Goal: Task Accomplishment & Management: Manage account settings

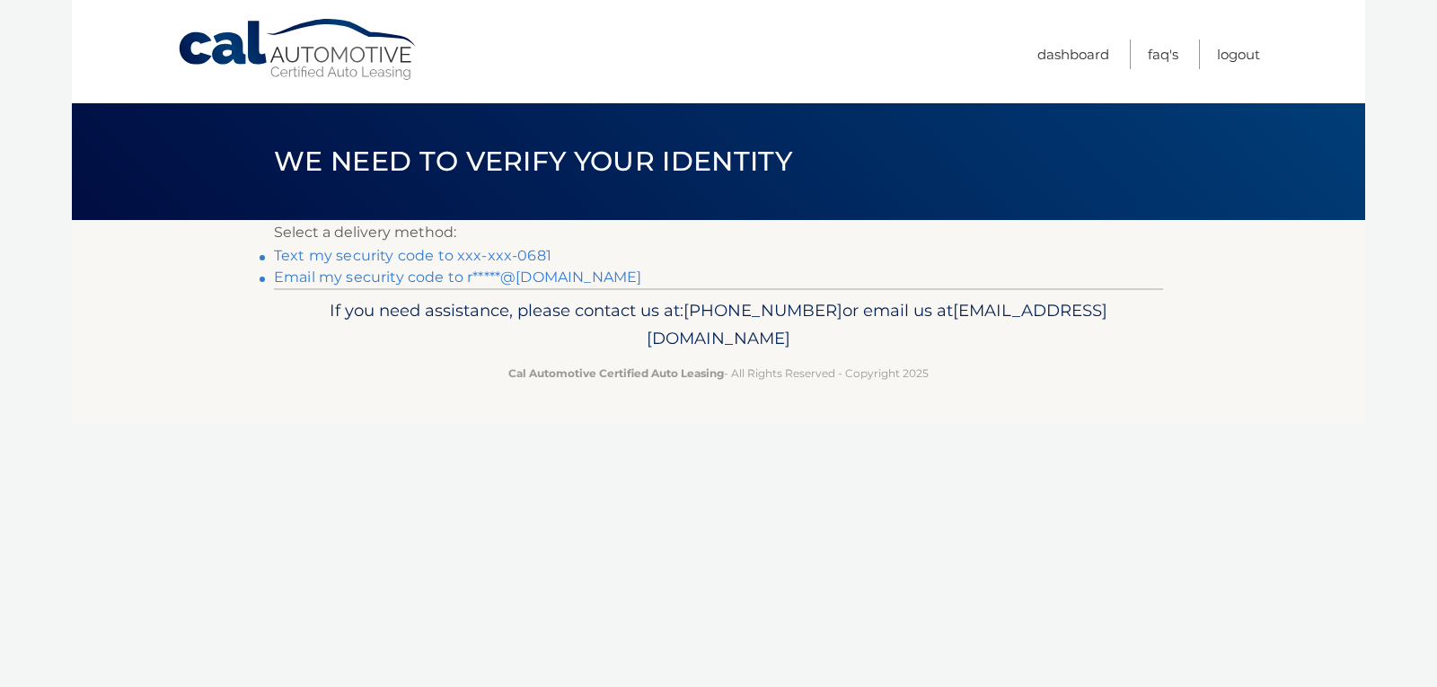
click at [309, 255] on link "Text my security code to xxx-xxx-0681" at bounding box center [413, 255] width 278 height 17
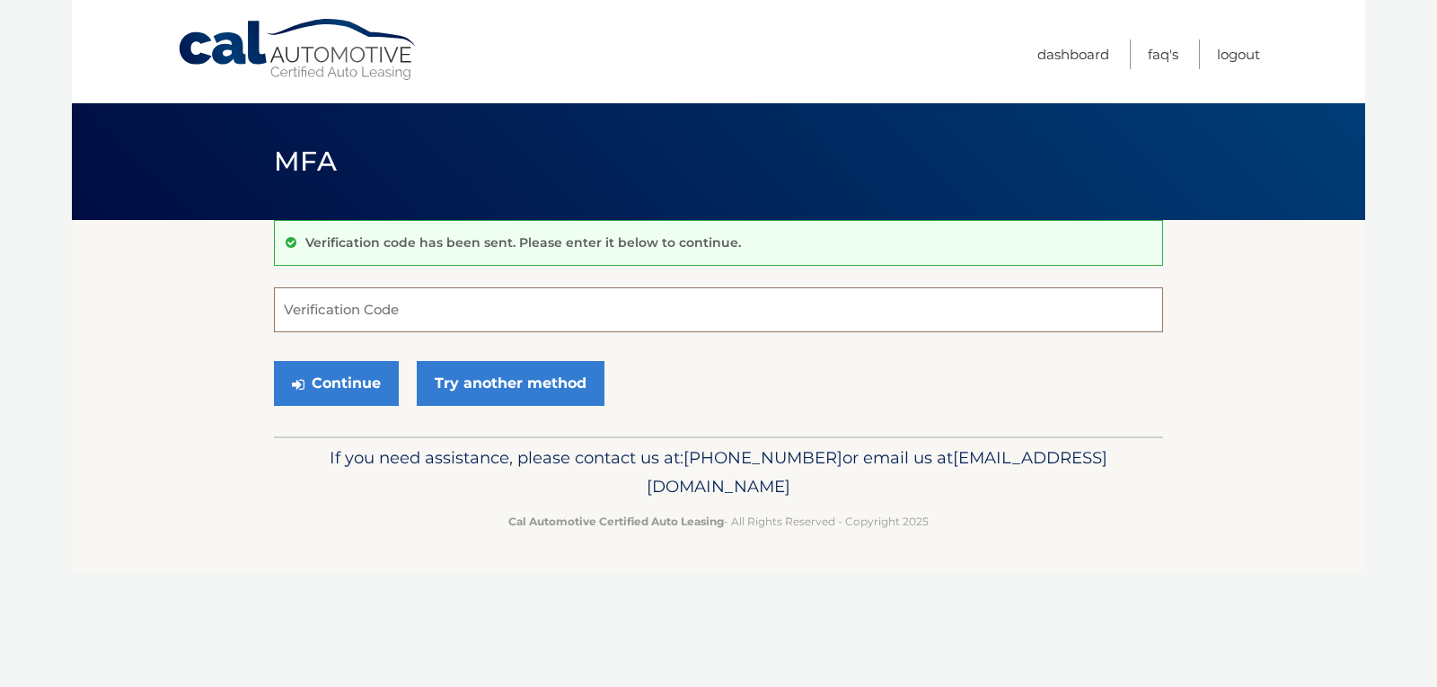
click at [315, 311] on input "Verification Code" at bounding box center [718, 309] width 889 height 45
type input "341416"
click at [340, 377] on button "Continue" at bounding box center [336, 383] width 125 height 45
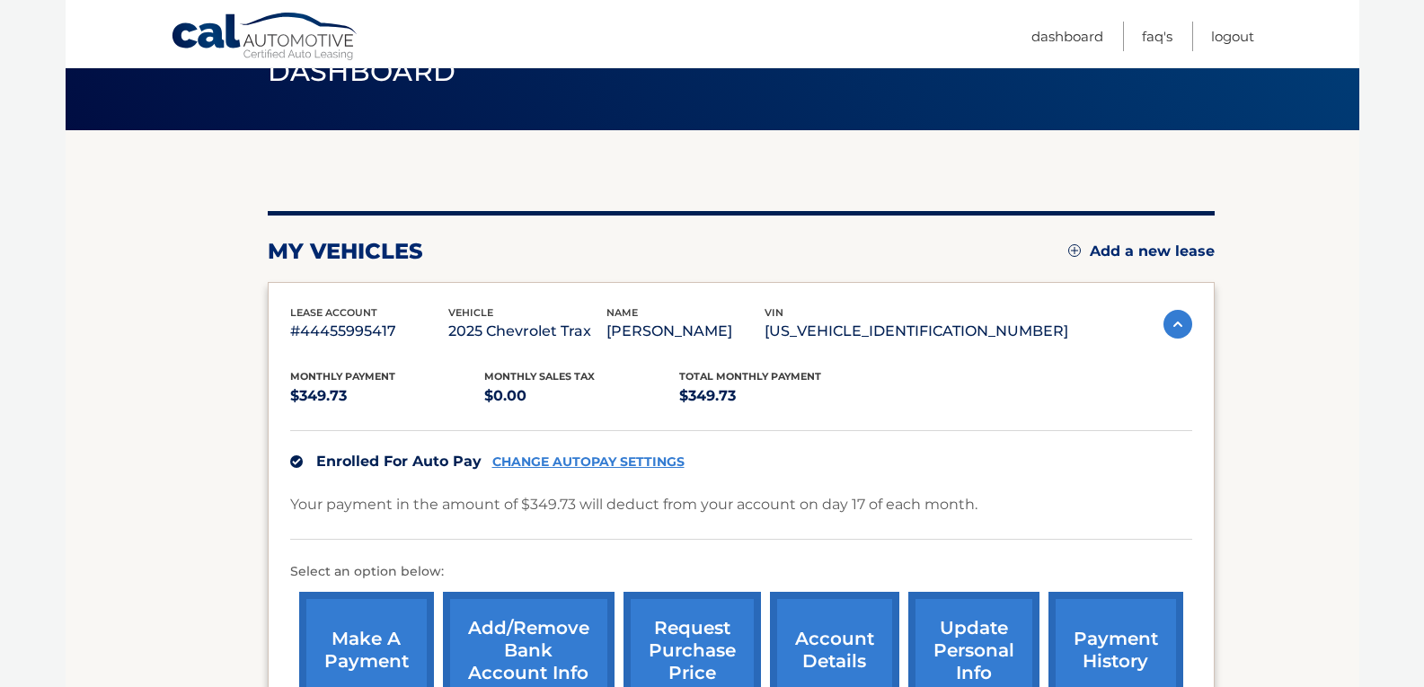
scroll to position [180, 0]
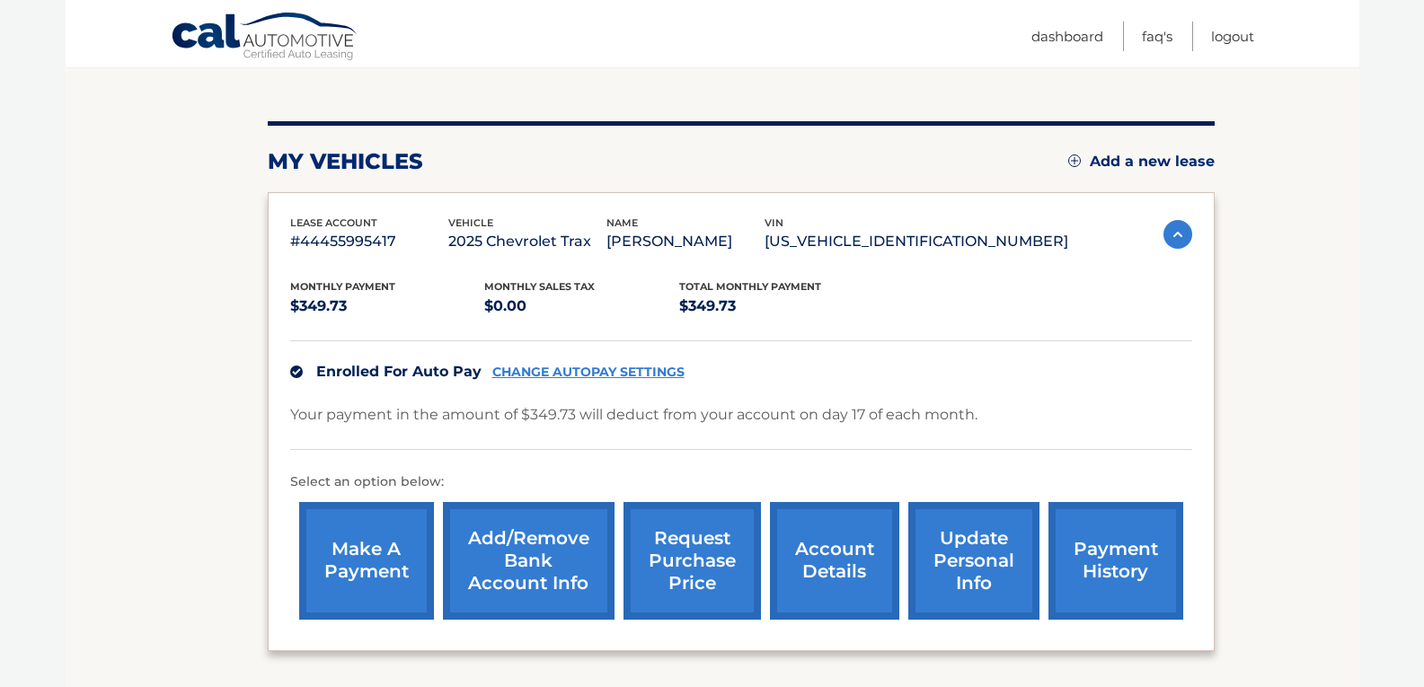
click at [511, 560] on link "Add/Remove bank account info" at bounding box center [529, 561] width 172 height 118
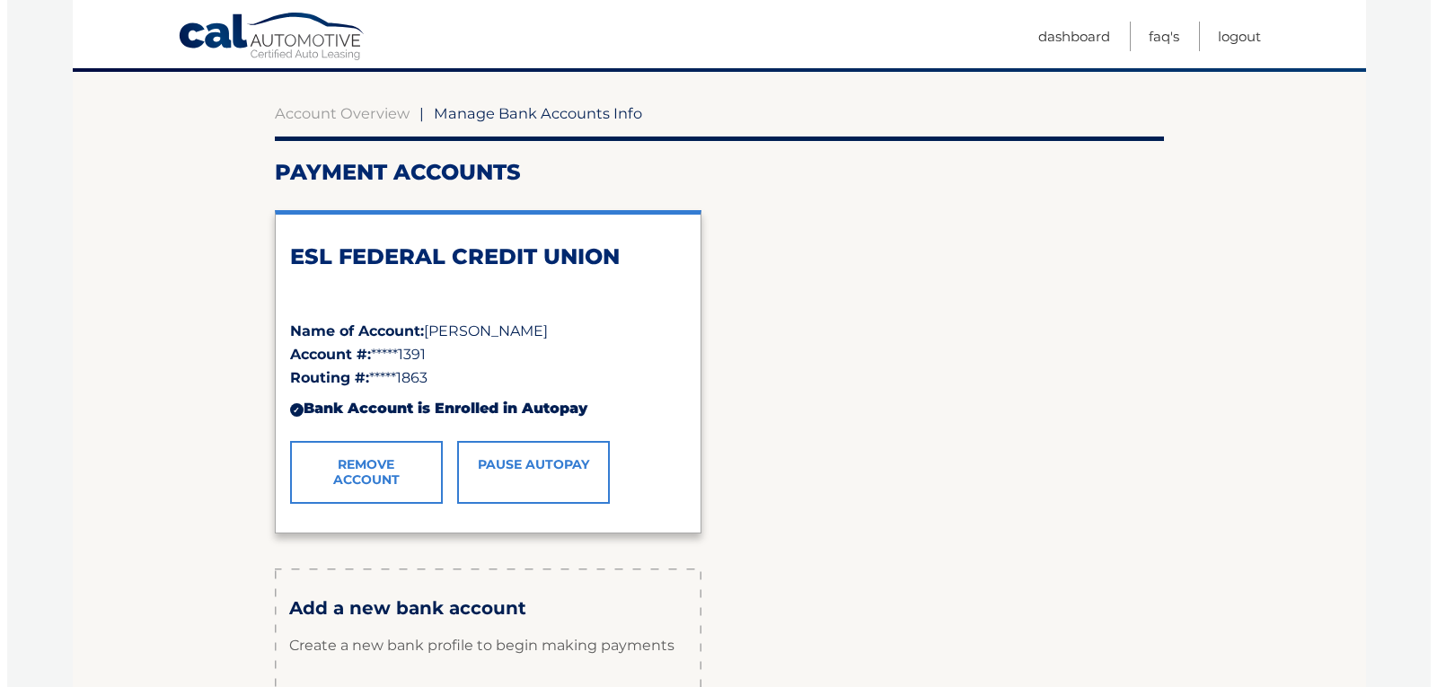
scroll to position [180, 0]
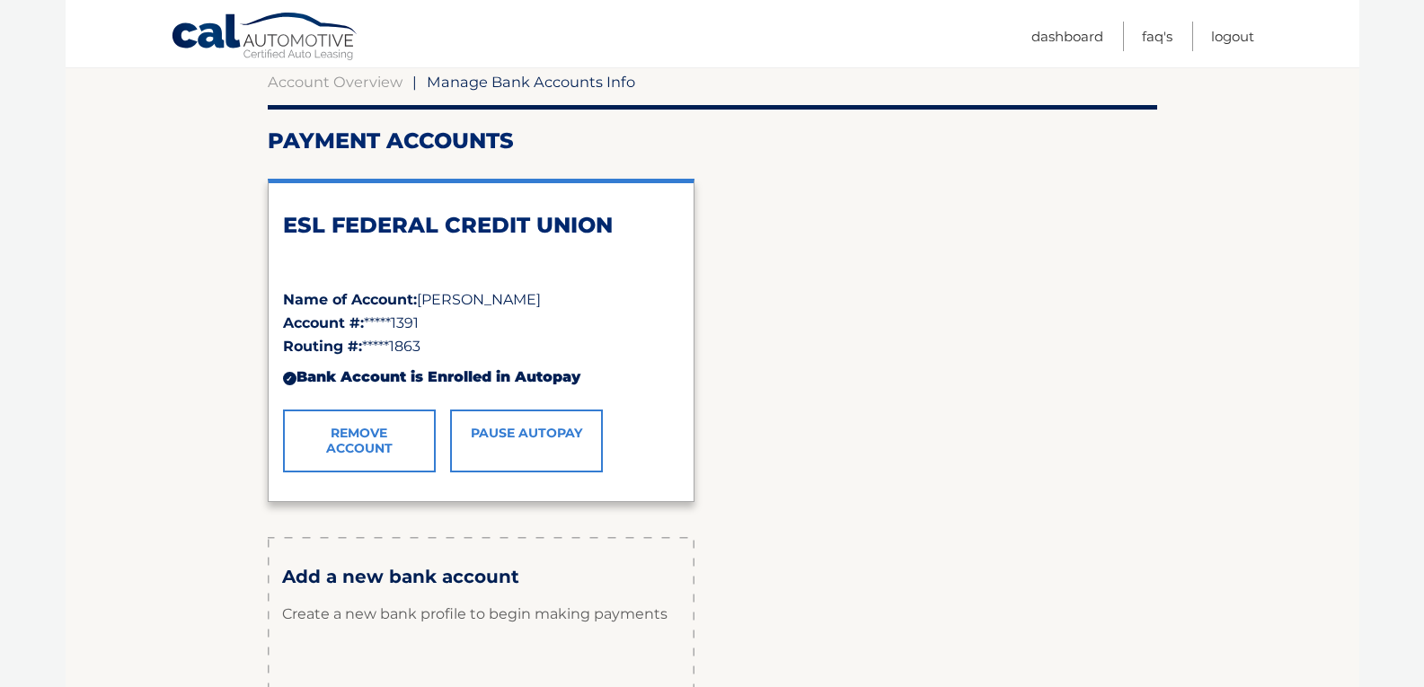
click at [363, 440] on link "Remove Account" at bounding box center [359, 441] width 153 height 63
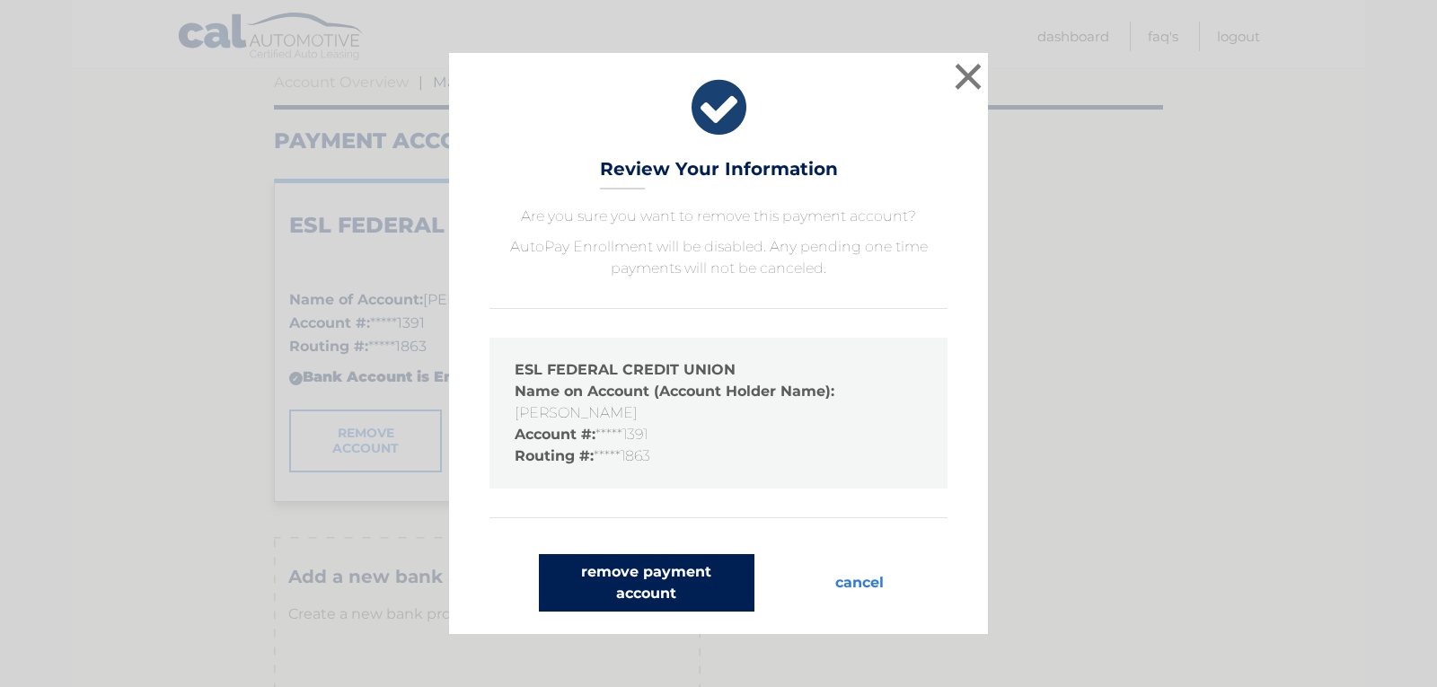
click at [636, 578] on button "remove payment account" at bounding box center [647, 582] width 216 height 57
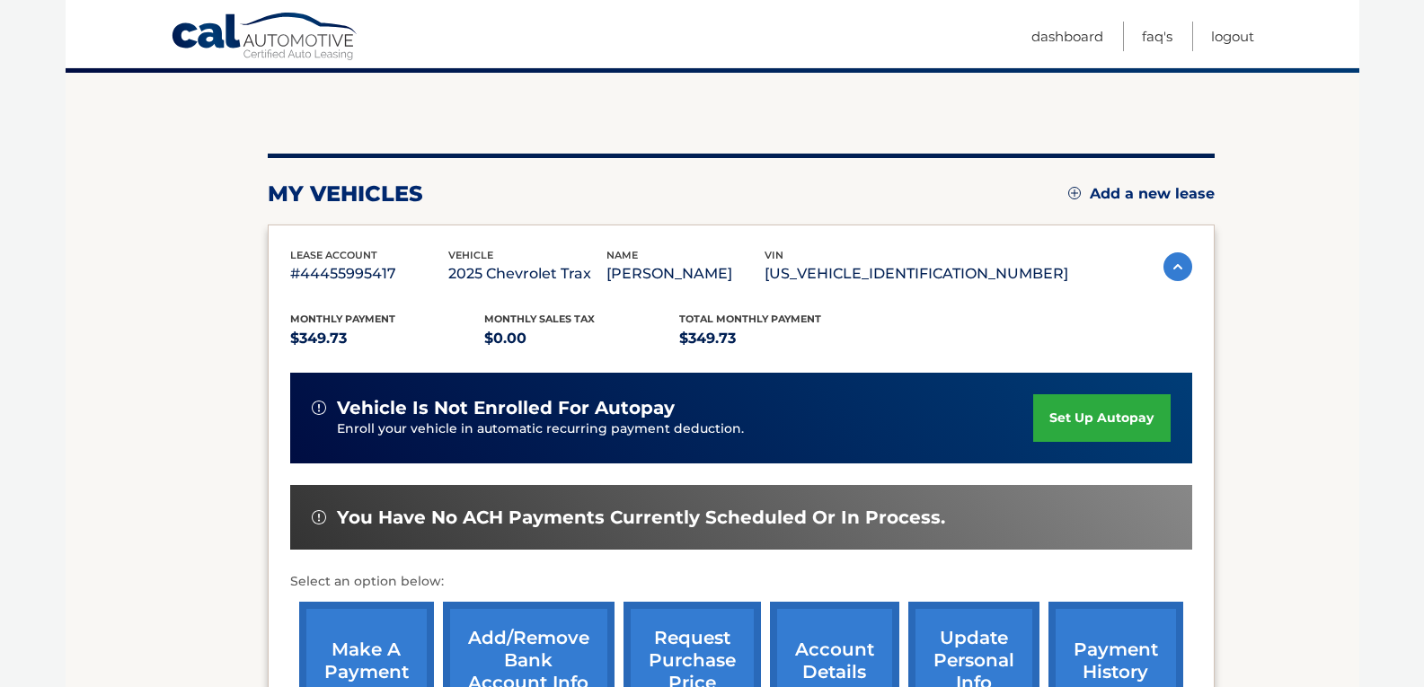
scroll to position [180, 0]
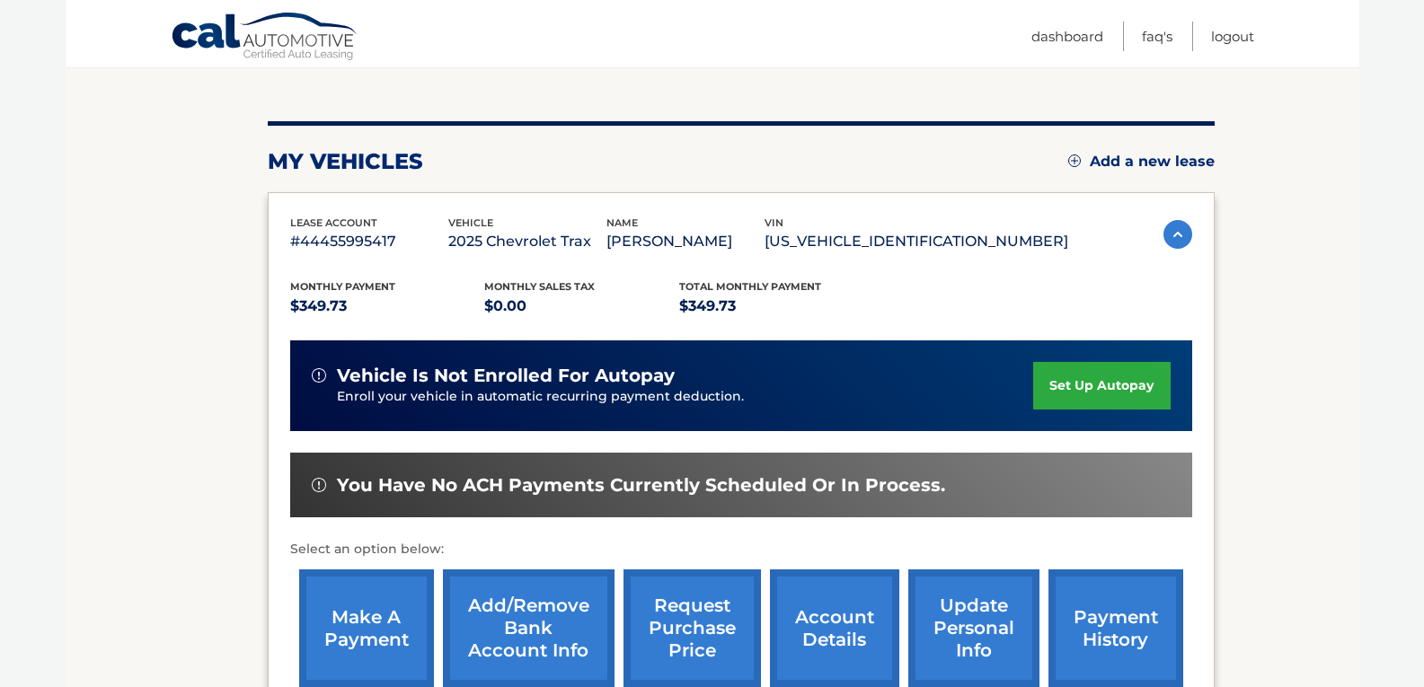
click at [1088, 383] on link "set up autopay" at bounding box center [1101, 386] width 137 height 48
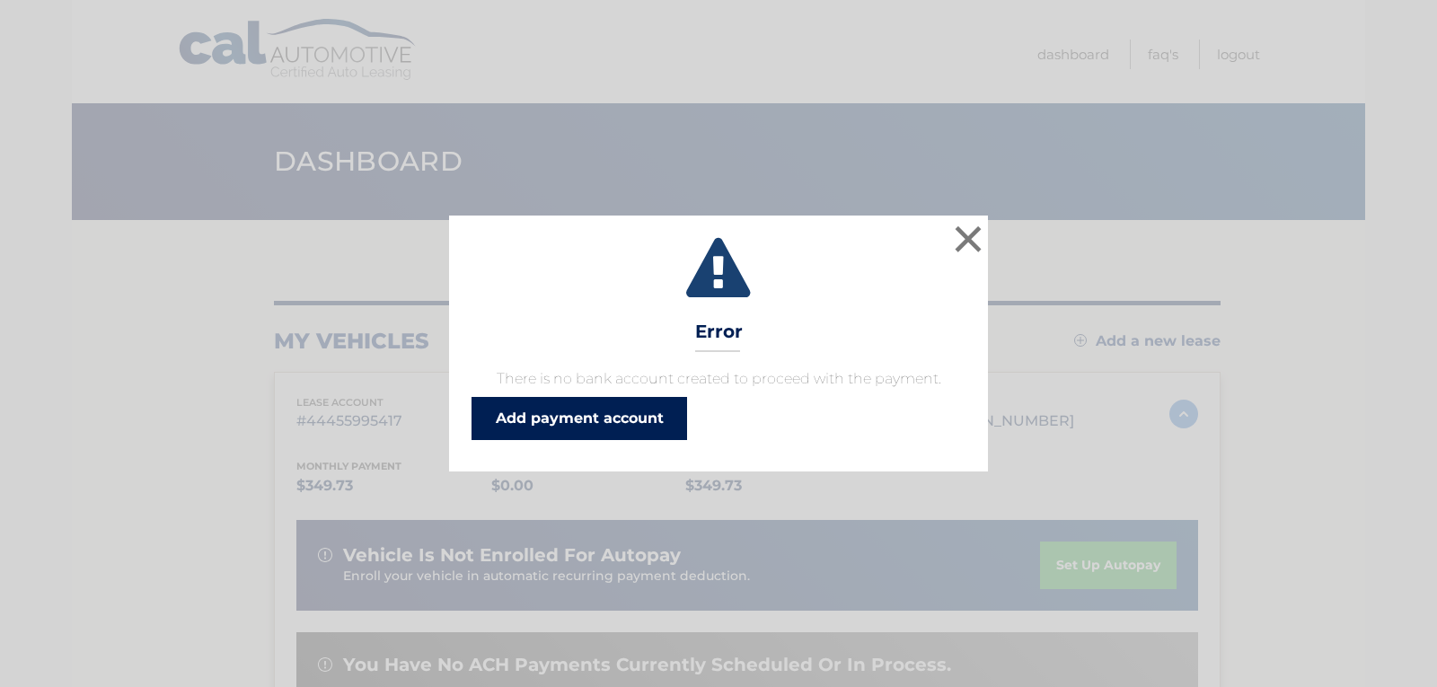
click at [621, 423] on link "Add payment account" at bounding box center [580, 418] width 216 height 43
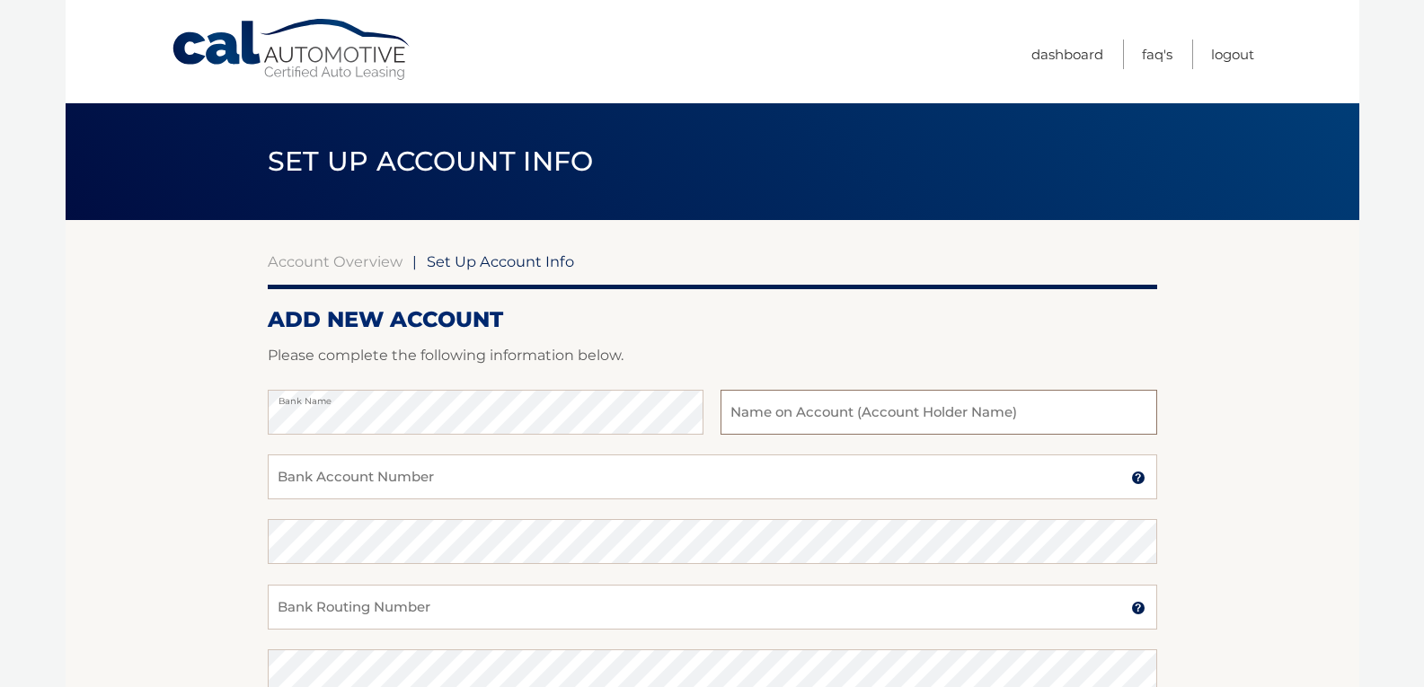
click at [759, 416] on input "text" at bounding box center [938, 412] width 436 height 45
type input "Rosanne Amico"
click at [343, 480] on input "Bank Account Number" at bounding box center [712, 477] width 889 height 45
type input "07148725 12"
drag, startPoint x: 359, startPoint y: 480, endPoint x: 640, endPoint y: 646, distance: 325.8
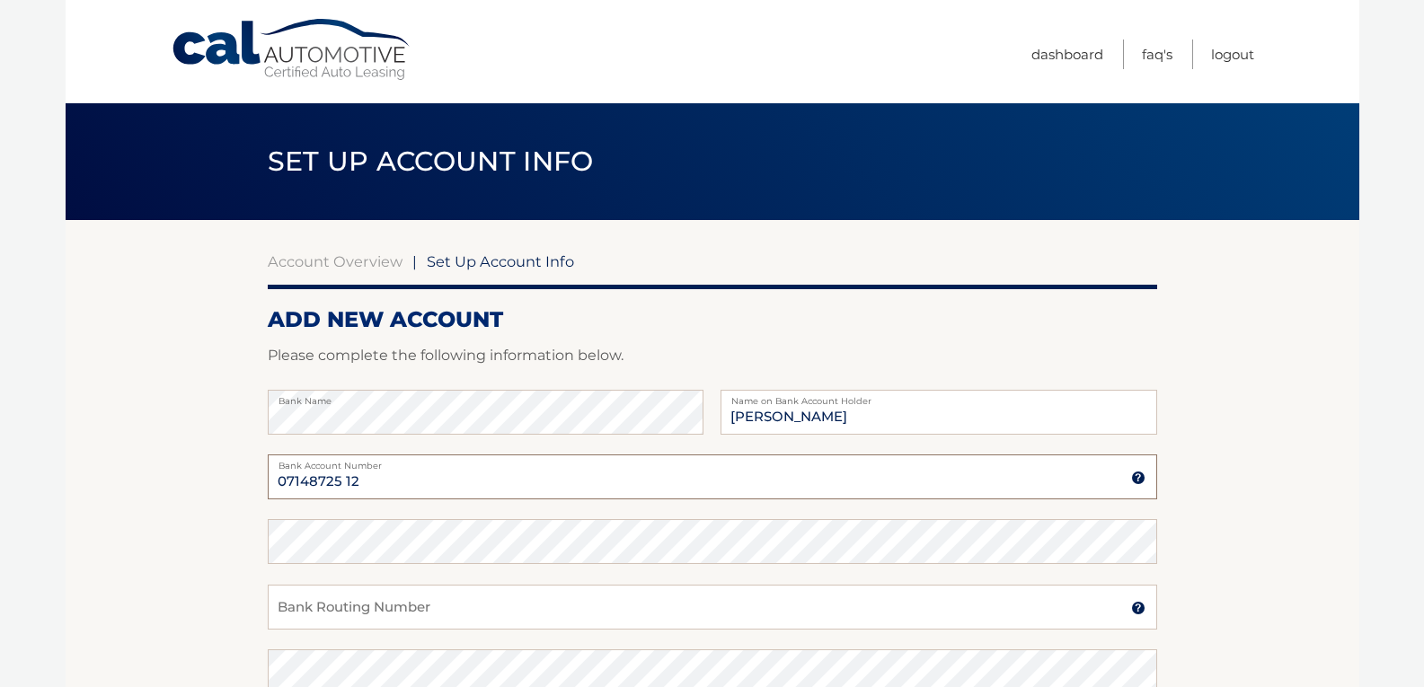
click at [516, 640] on fieldset "Bank Name Rosanne Amico Name on Bank Account Holder 07148725 12 Bank Account Nu…" at bounding box center [712, 648] width 889 height 516
drag, startPoint x: 358, startPoint y: 482, endPoint x: 235, endPoint y: 472, distance: 123.5
click at [235, 472] on section "Account Overview | Set Up Account Info ADD NEW ACCOUNT Please complete the foll…" at bounding box center [712, 562] width 1293 height 685
drag, startPoint x: 336, startPoint y: 488, endPoint x: 169, endPoint y: 525, distance: 171.3
click at [169, 525] on section "Account Overview | Set Up Account Info ADD NEW ACCOUNT Please complete the foll…" at bounding box center [712, 562] width 1293 height 685
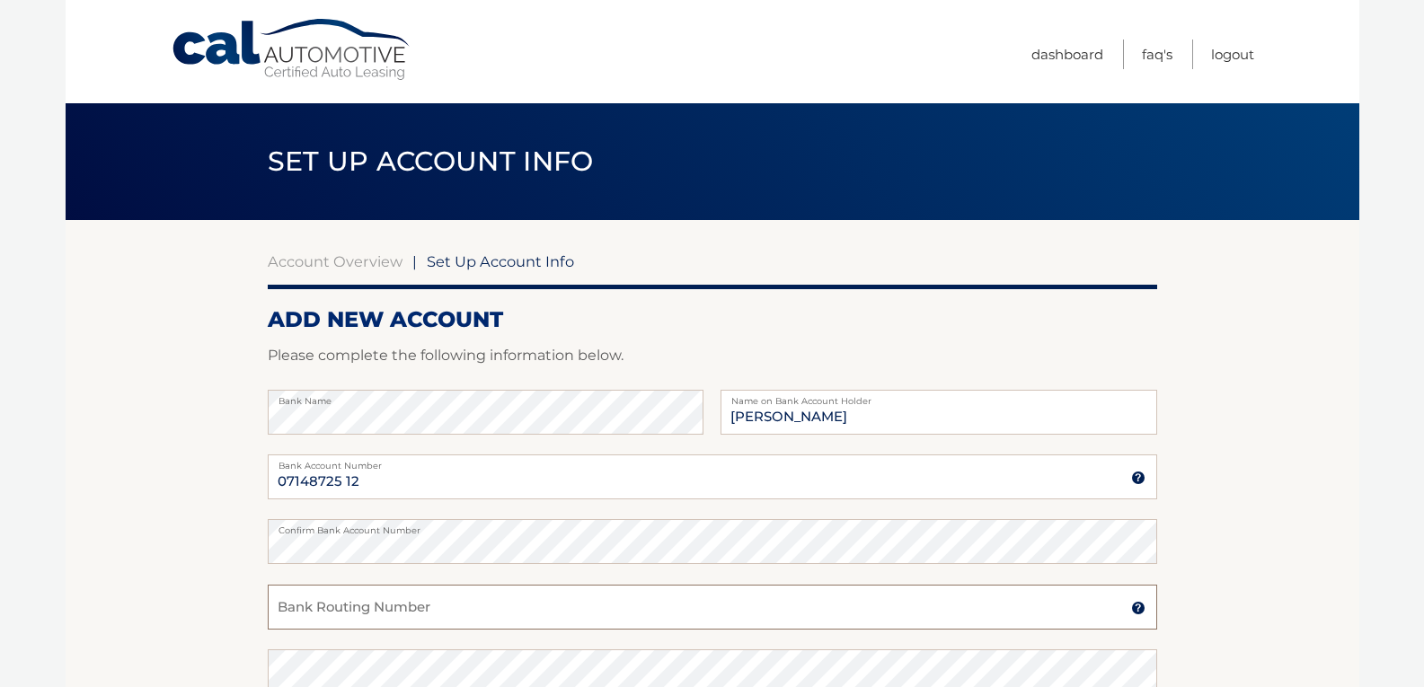
click at [303, 613] on input "Bank Routing Number" at bounding box center [712, 607] width 889 height 45
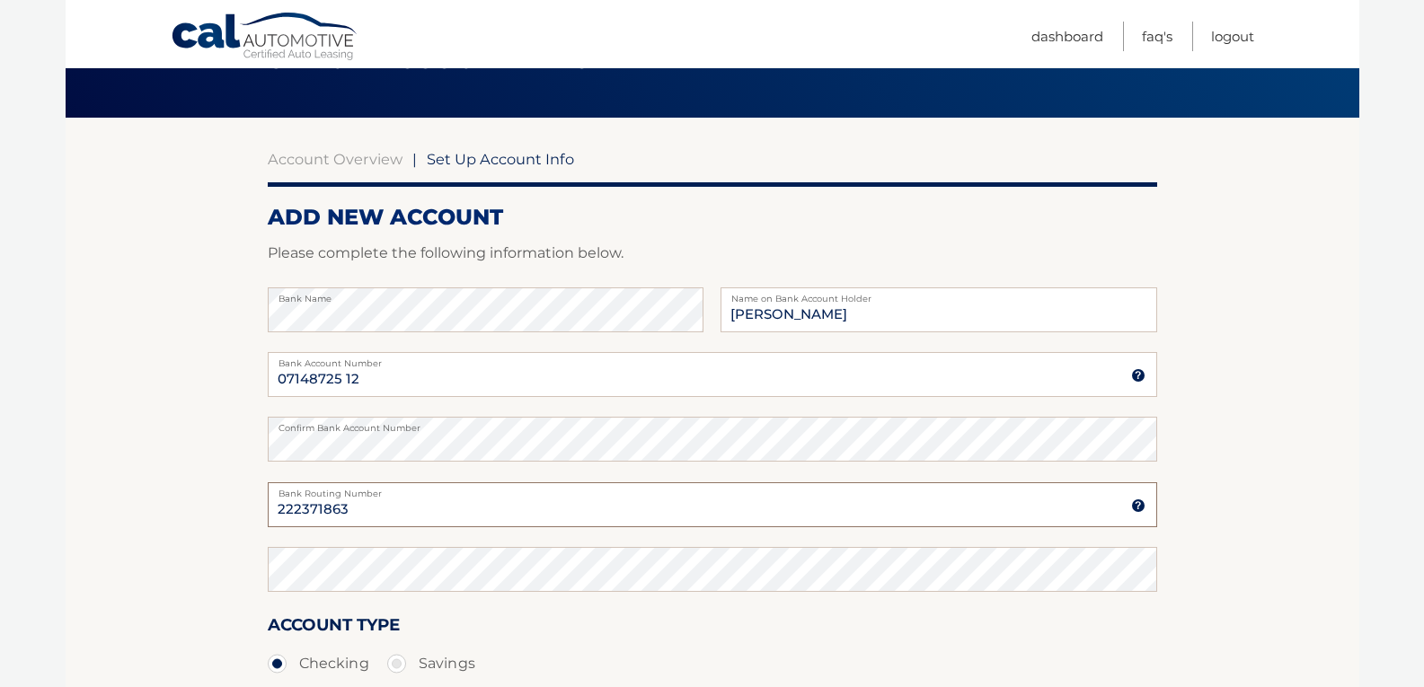
scroll to position [90, 0]
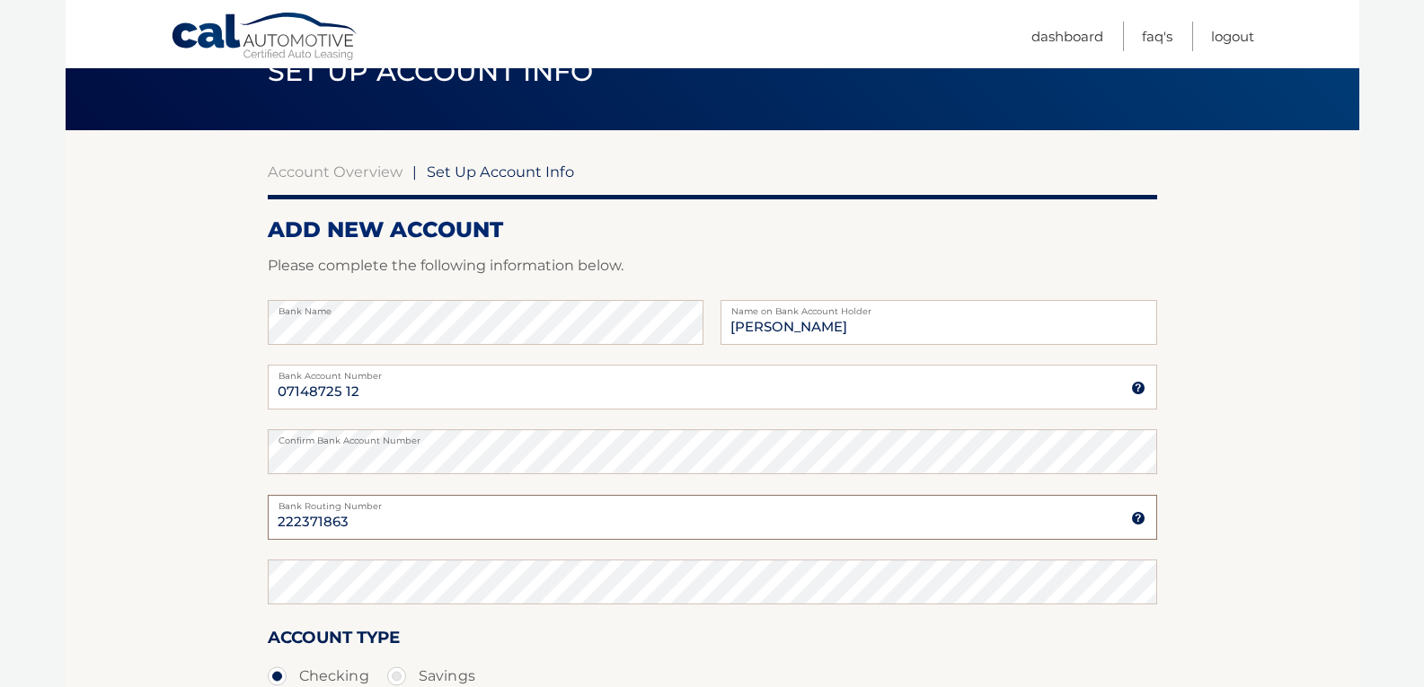
type input "222371863"
drag, startPoint x: 343, startPoint y: 519, endPoint x: 245, endPoint y: 527, distance: 98.2
click at [234, 526] on section "Account Overview | Set Up Account Info ADD NEW ACCOUNT Please complete the foll…" at bounding box center [712, 472] width 1293 height 685
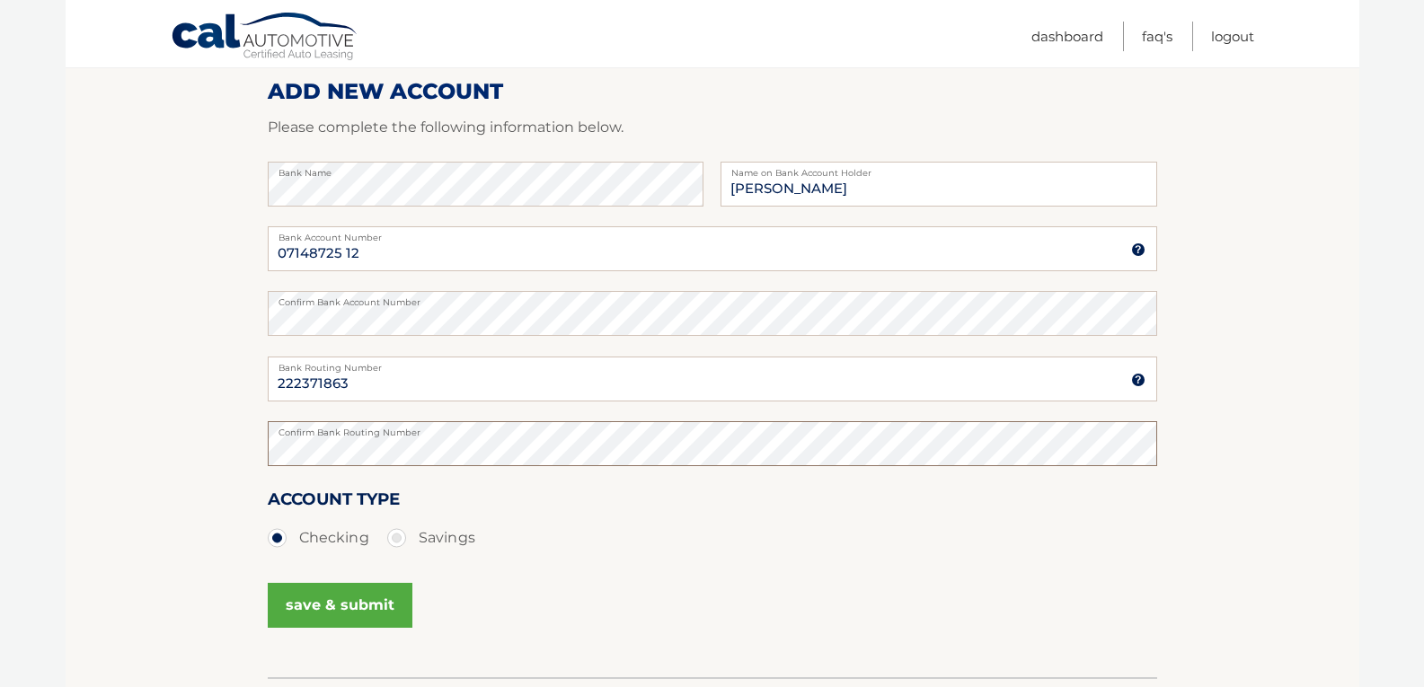
scroll to position [269, 0]
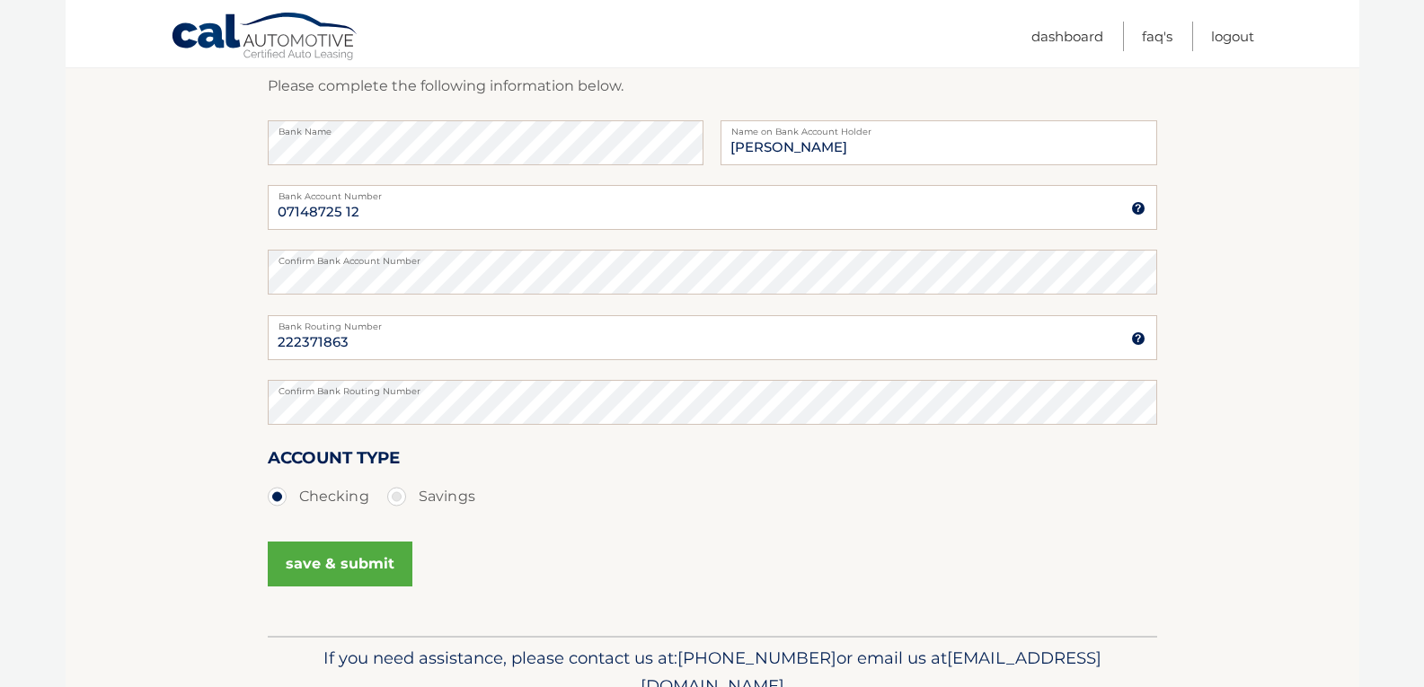
click at [301, 568] on button "save & submit" at bounding box center [340, 564] width 145 height 45
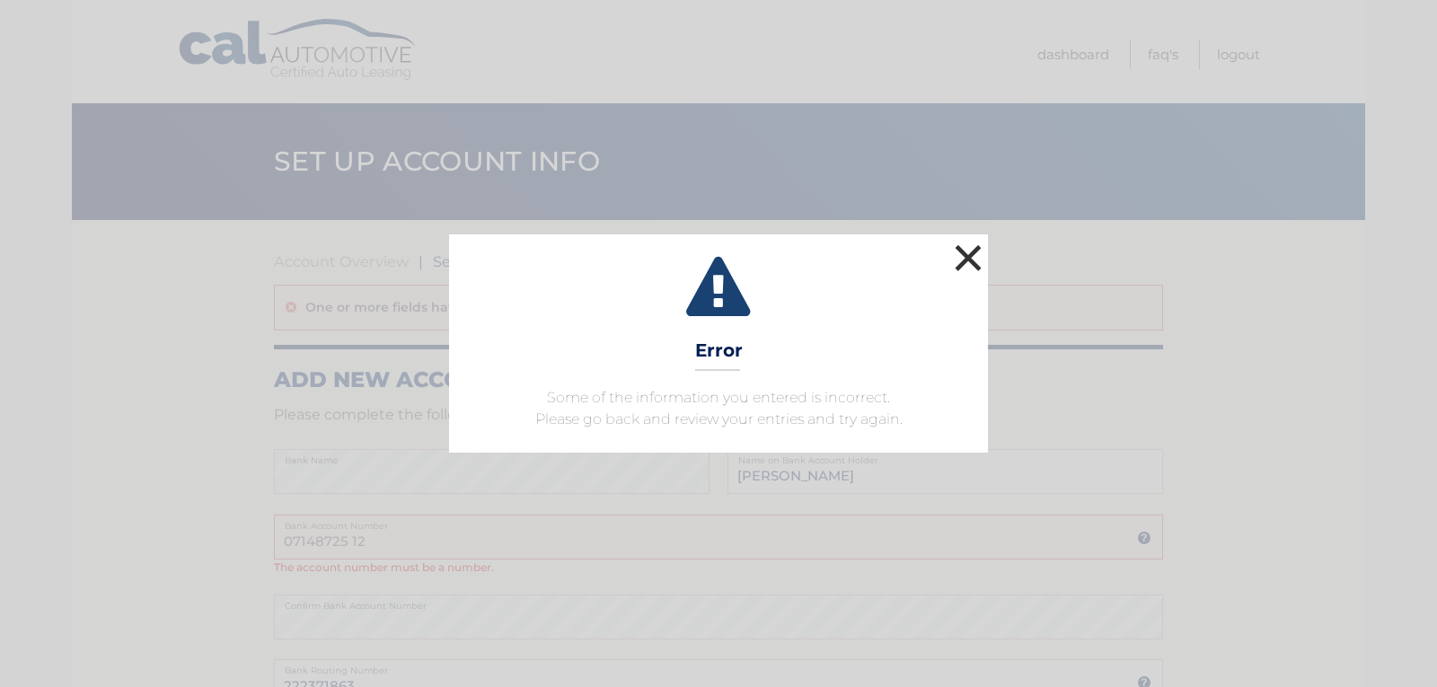
click at [961, 261] on button "×" at bounding box center [968, 258] width 36 height 36
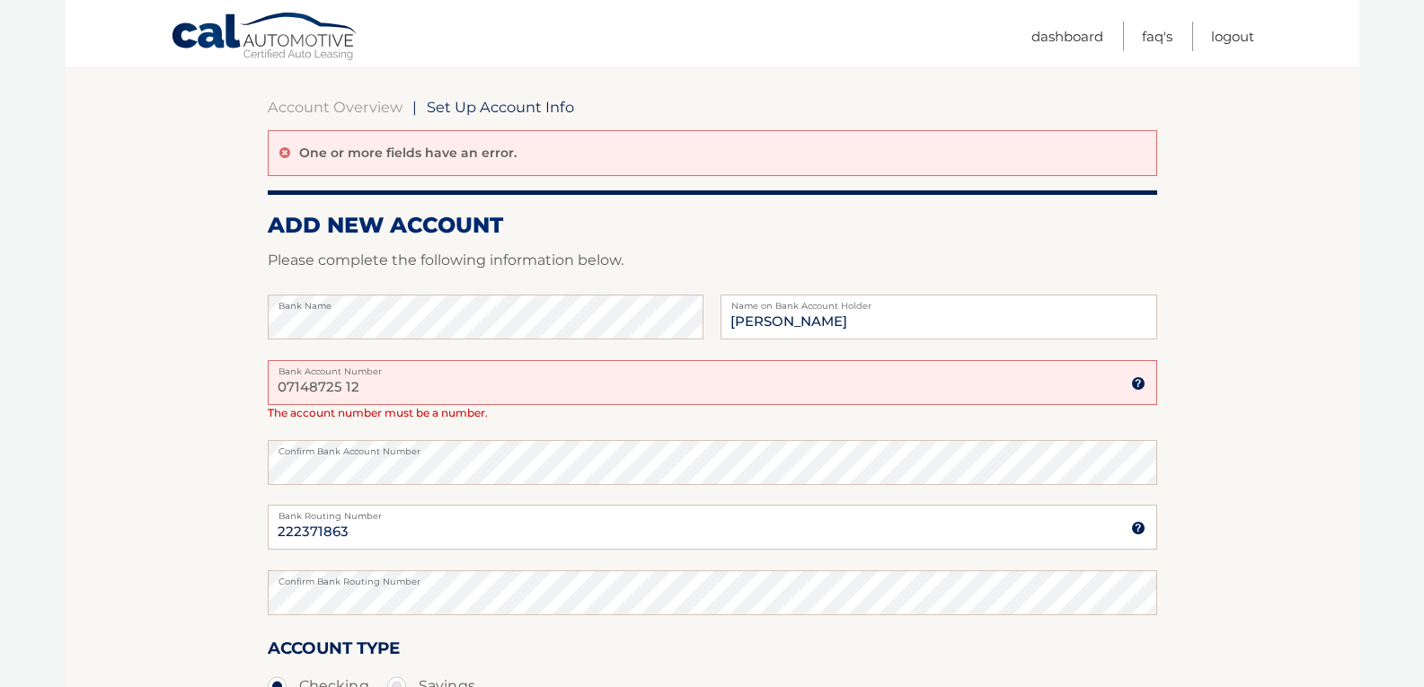
scroll to position [90, 0]
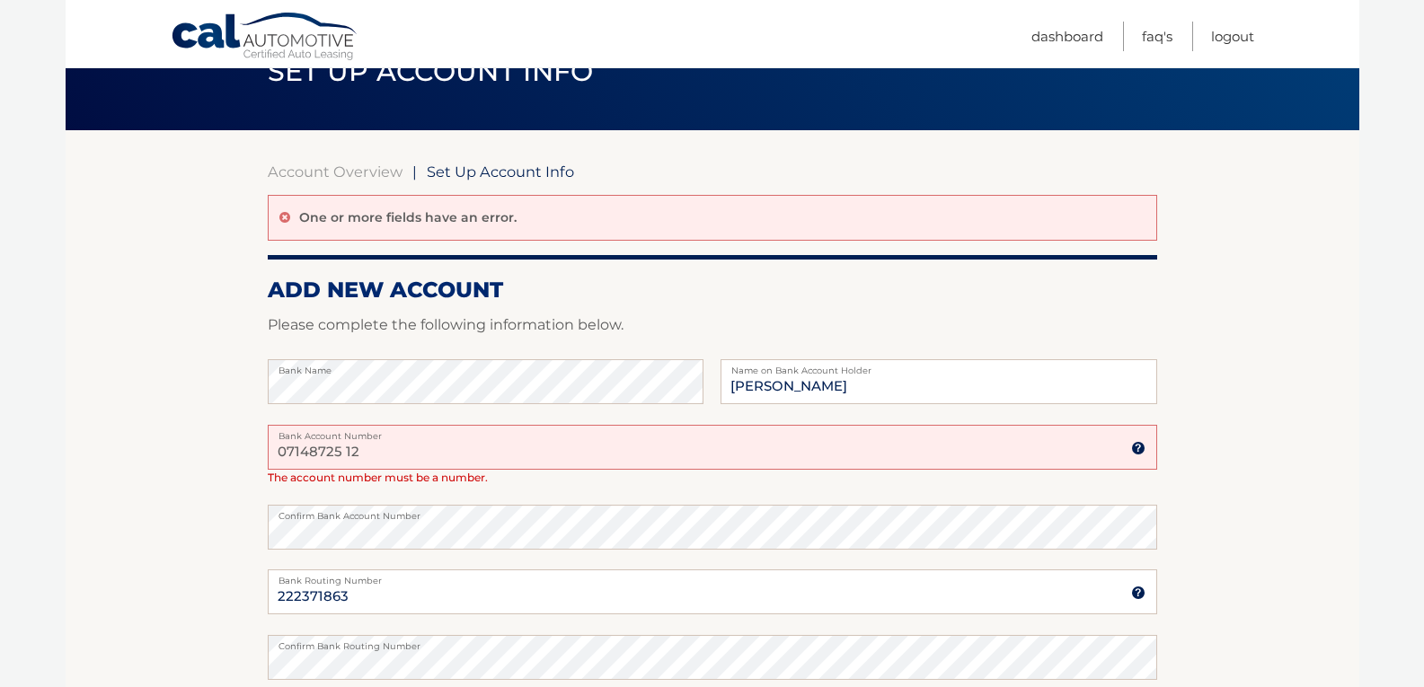
drag, startPoint x: 359, startPoint y: 453, endPoint x: 347, endPoint y: 452, distance: 12.6
click at [347, 452] on input "07148725 12" at bounding box center [712, 447] width 889 height 45
type input "07148725"
click at [168, 507] on section "Account Overview | Set Up Account Info One or more fields have an error. ADD NE…" at bounding box center [712, 510] width 1293 height 761
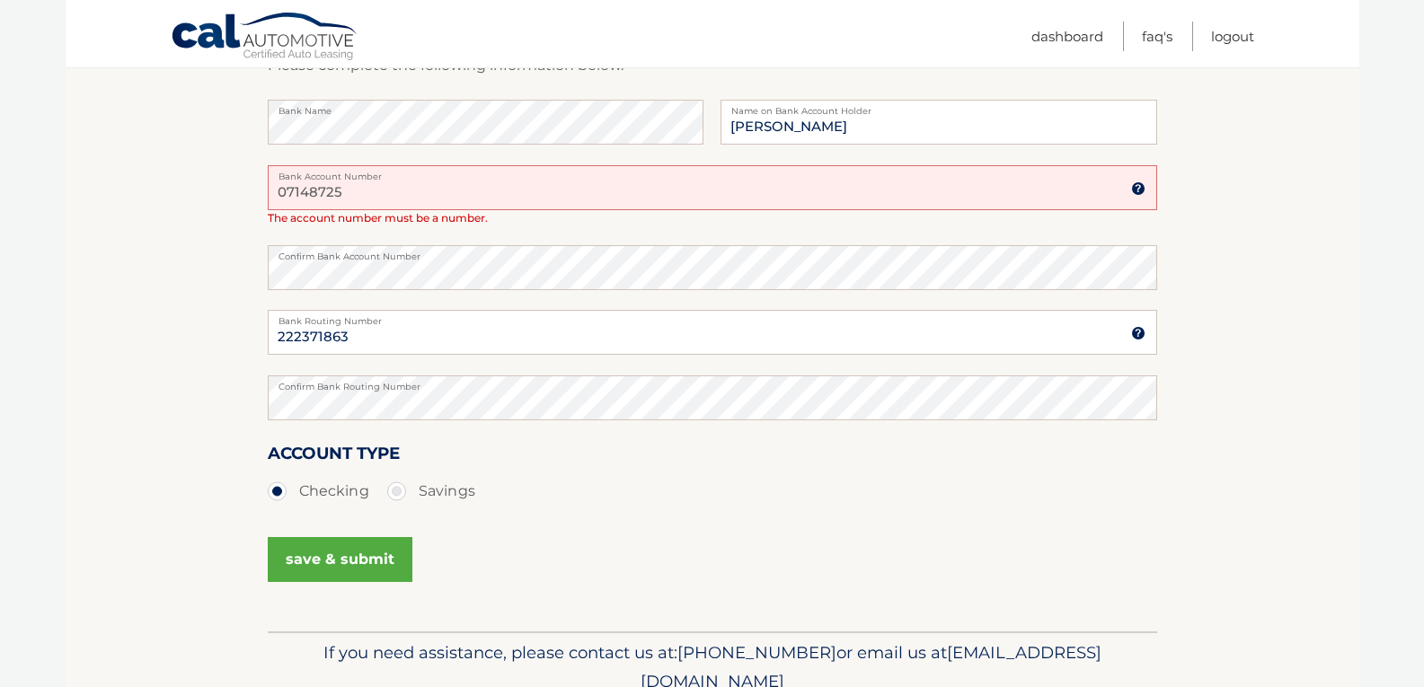
scroll to position [359, 0]
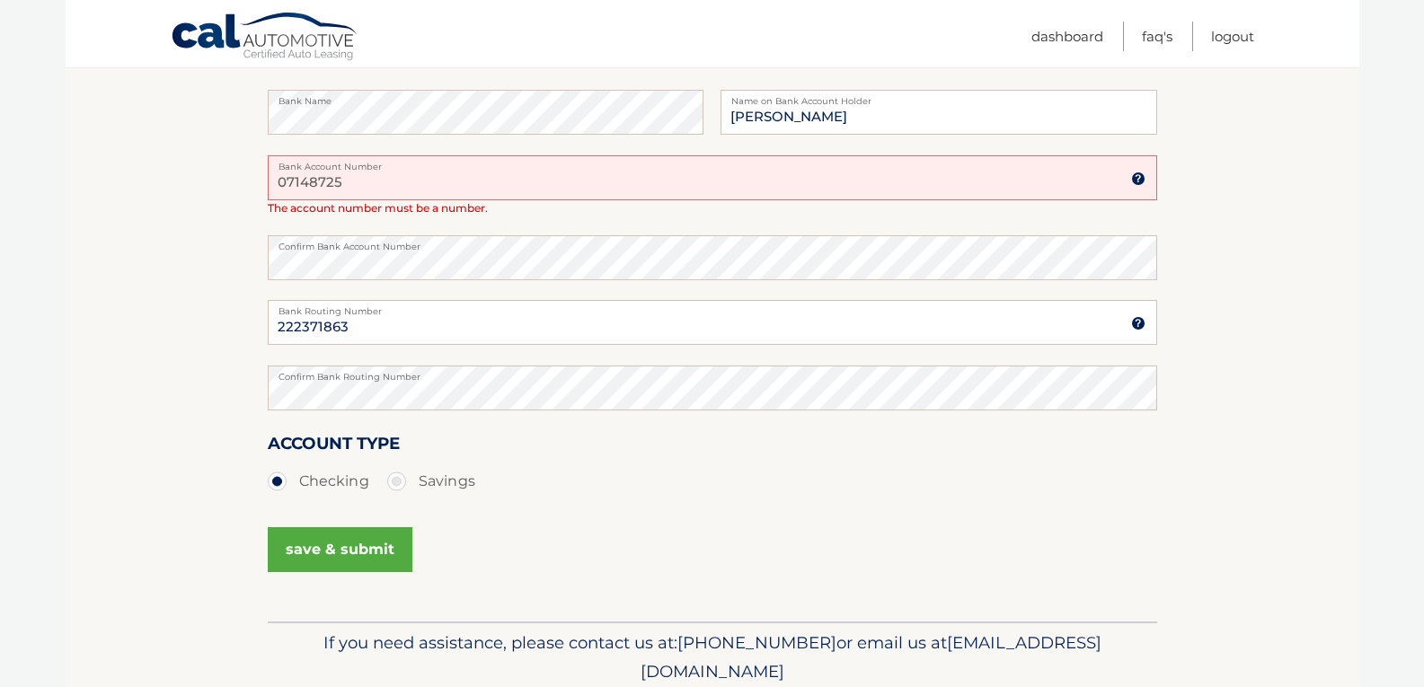
click at [332, 551] on button "save & submit" at bounding box center [340, 549] width 145 height 45
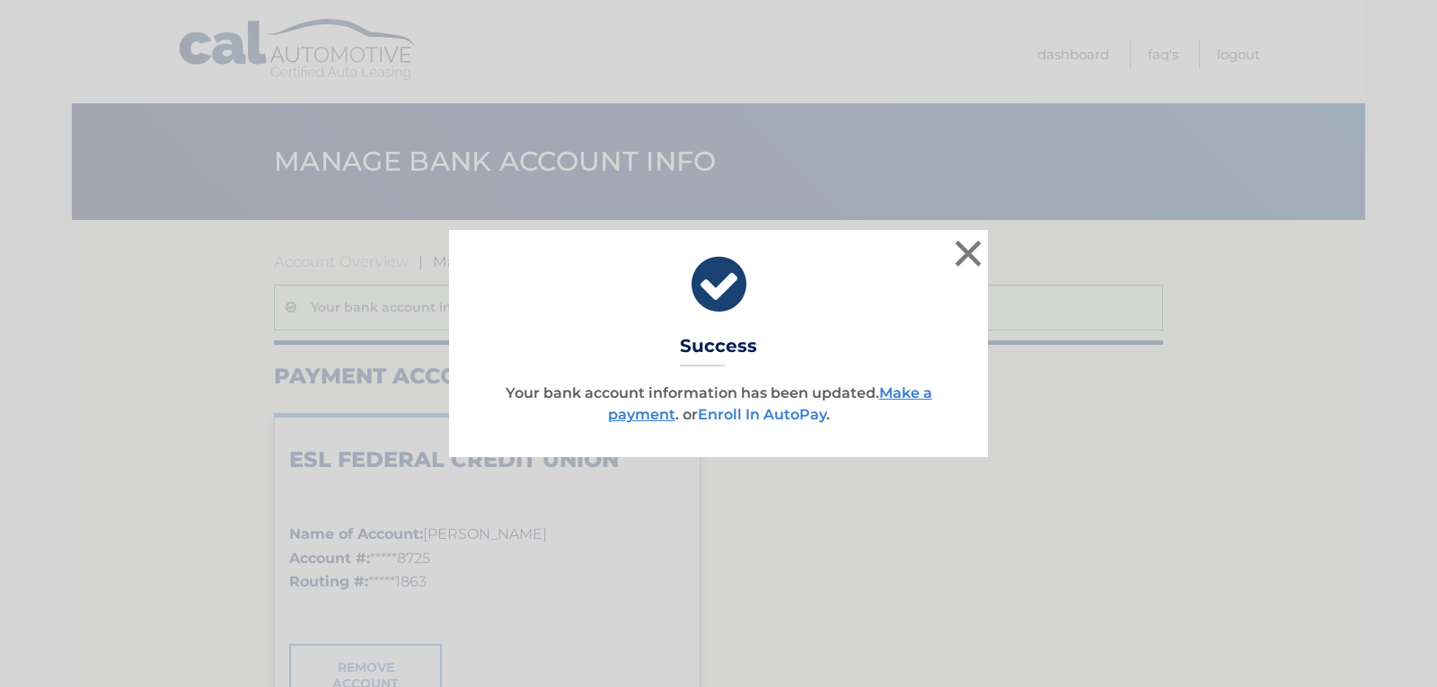
click at [763, 412] on link "Enroll In AutoPay" at bounding box center [762, 414] width 128 height 17
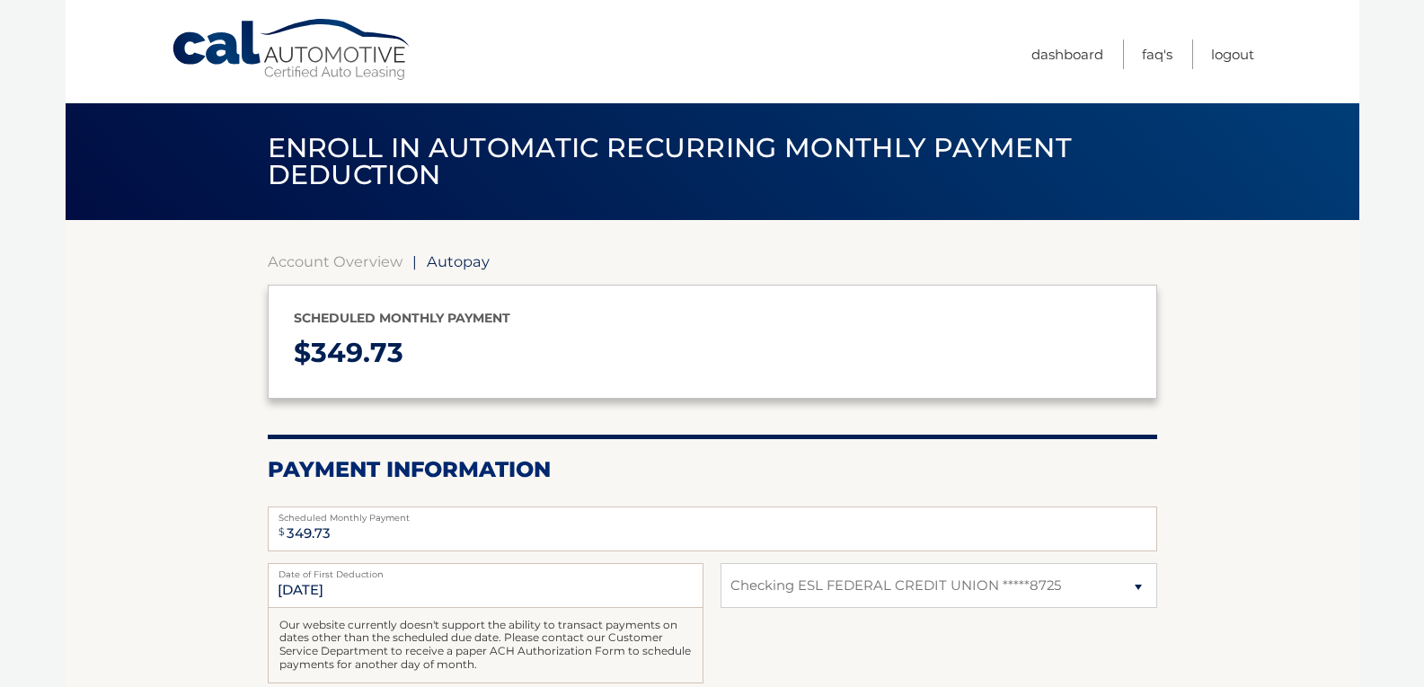
select select "MjcyNGZiOWYtNTJjZS00NjYyLThiYzYtZWU1NWJiZDExMmE5"
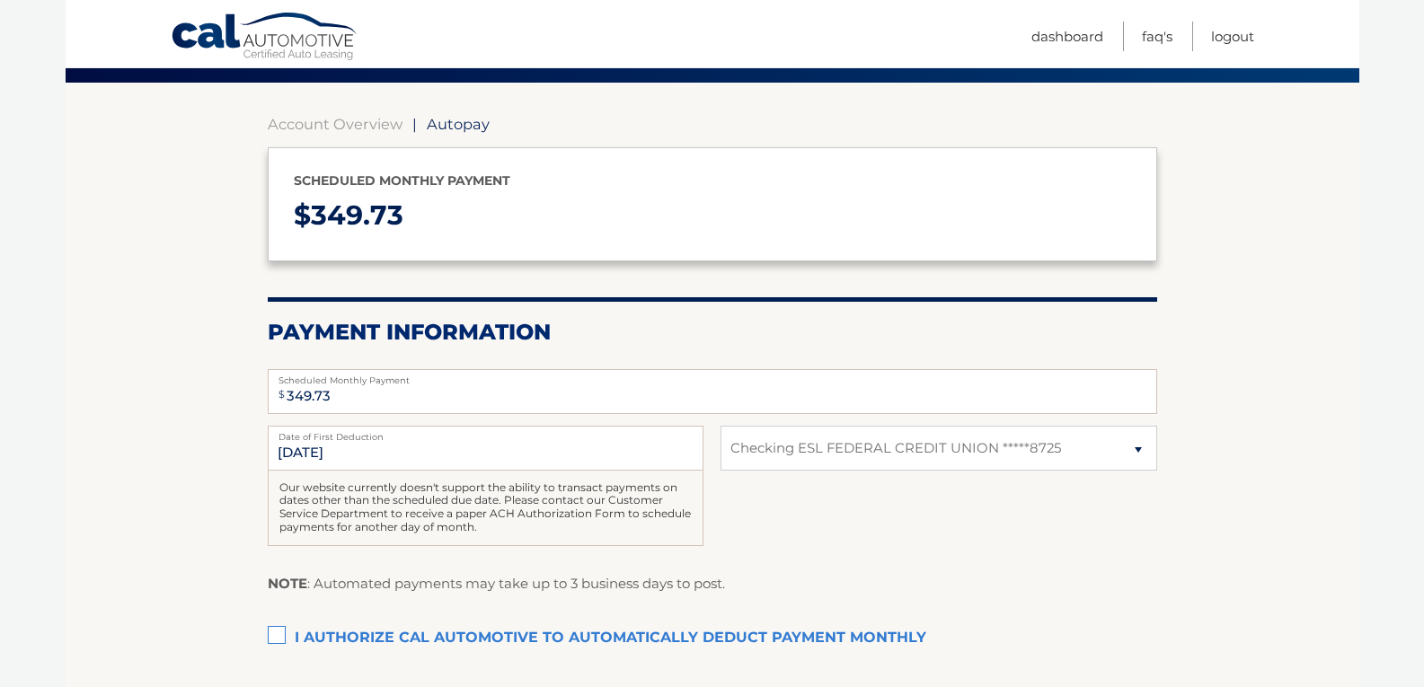
scroll to position [180, 0]
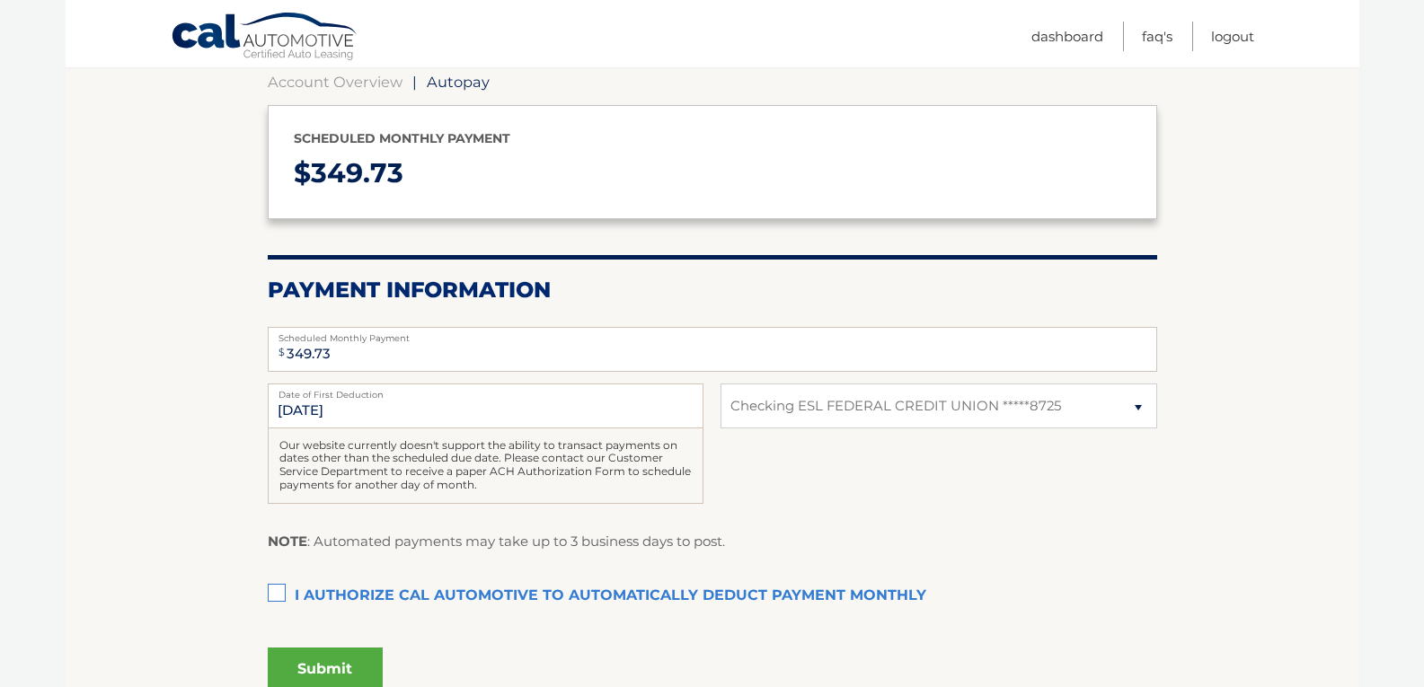
click at [277, 588] on label "I authorize cal automotive to automatically deduct payment monthly This checkbo…" at bounding box center [712, 596] width 889 height 36
click at [0, 0] on input "I authorize cal automotive to automatically deduct payment monthly This checkbo…" at bounding box center [0, 0] width 0 height 0
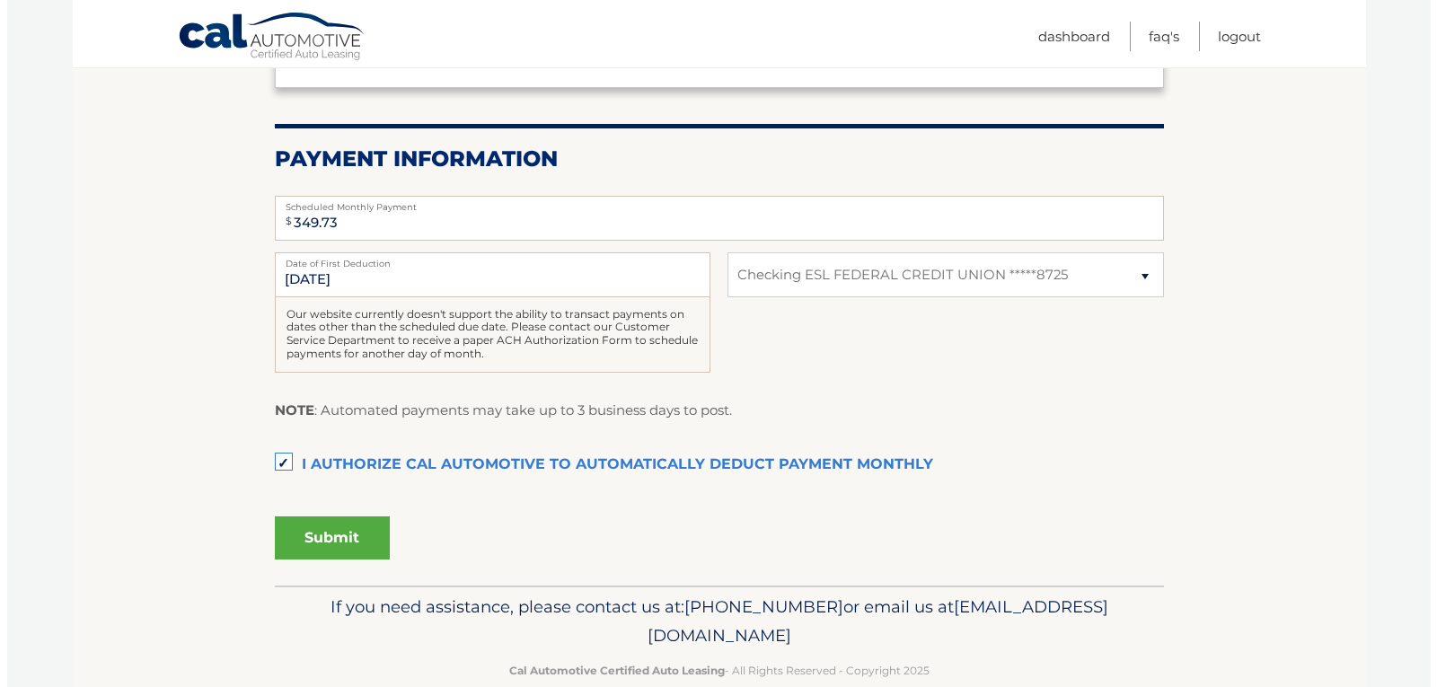
scroll to position [345, 0]
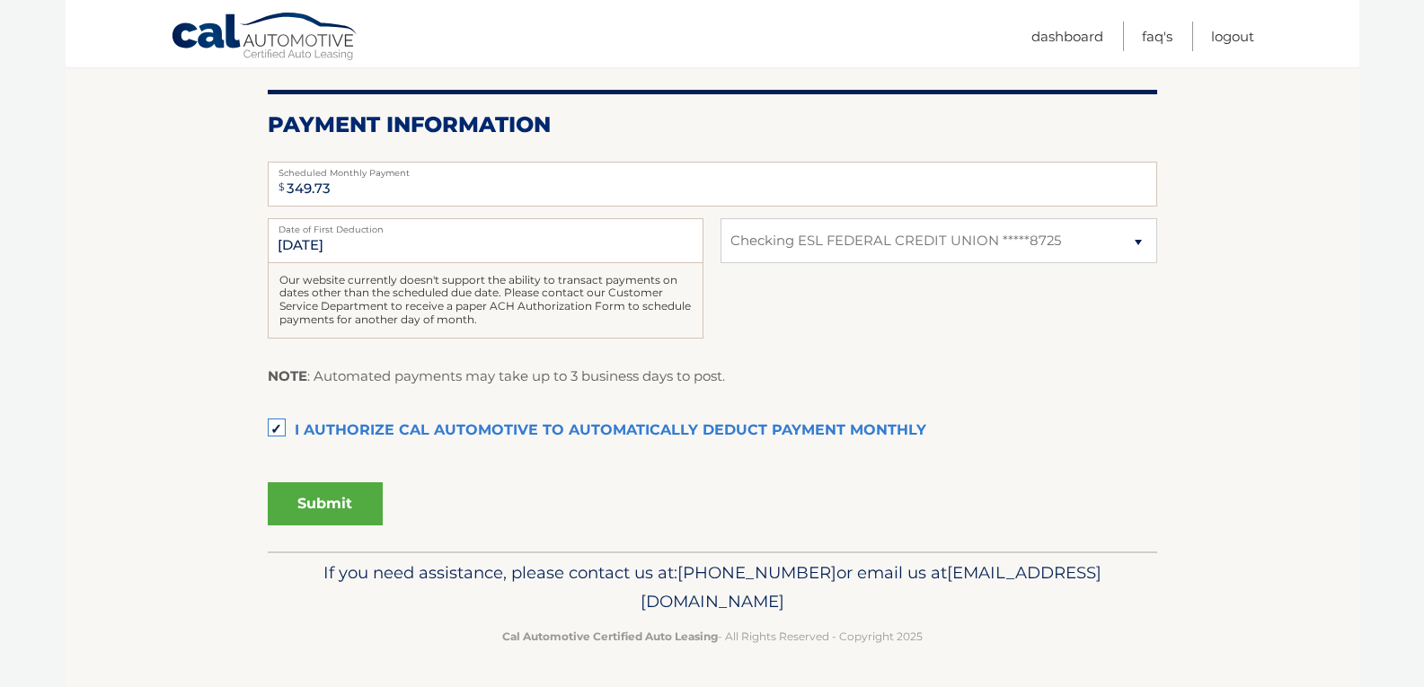
click at [329, 504] on button "Submit" at bounding box center [325, 503] width 115 height 43
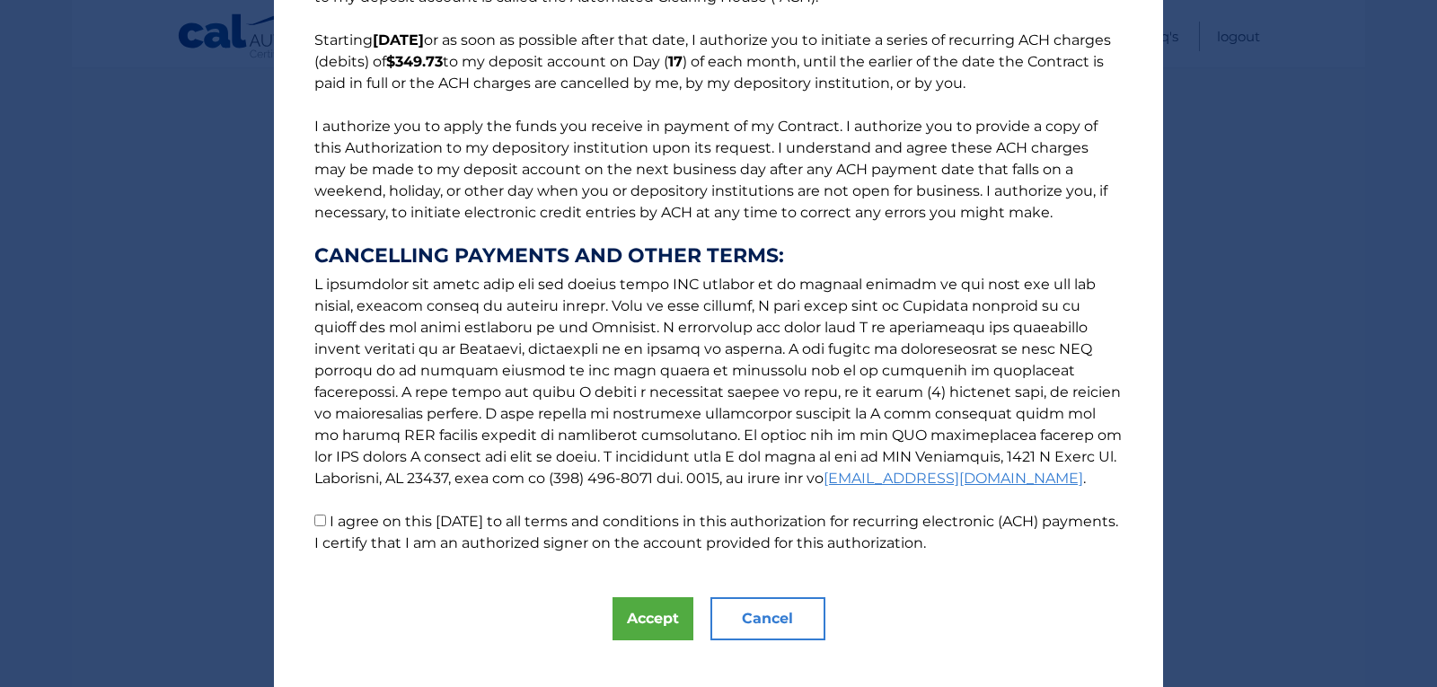
scroll to position [162, 0]
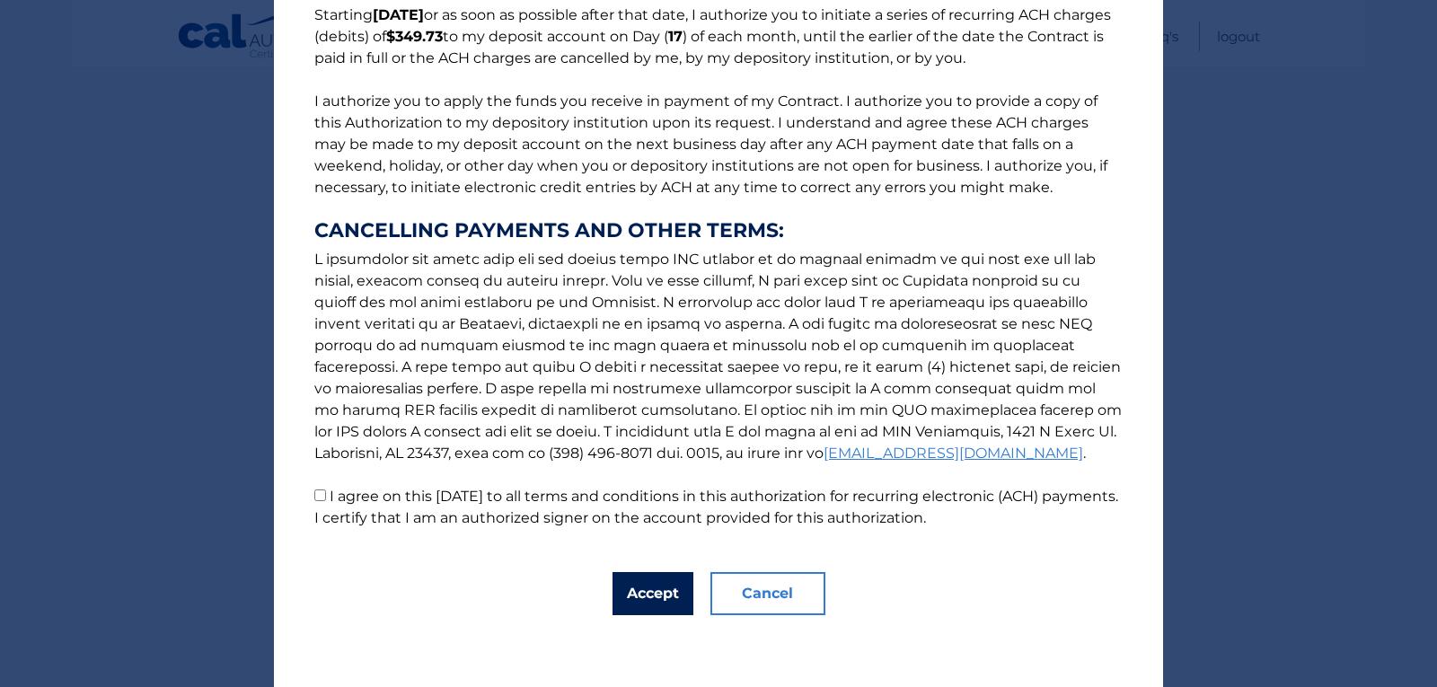
click at [637, 599] on button "Accept" at bounding box center [653, 593] width 81 height 43
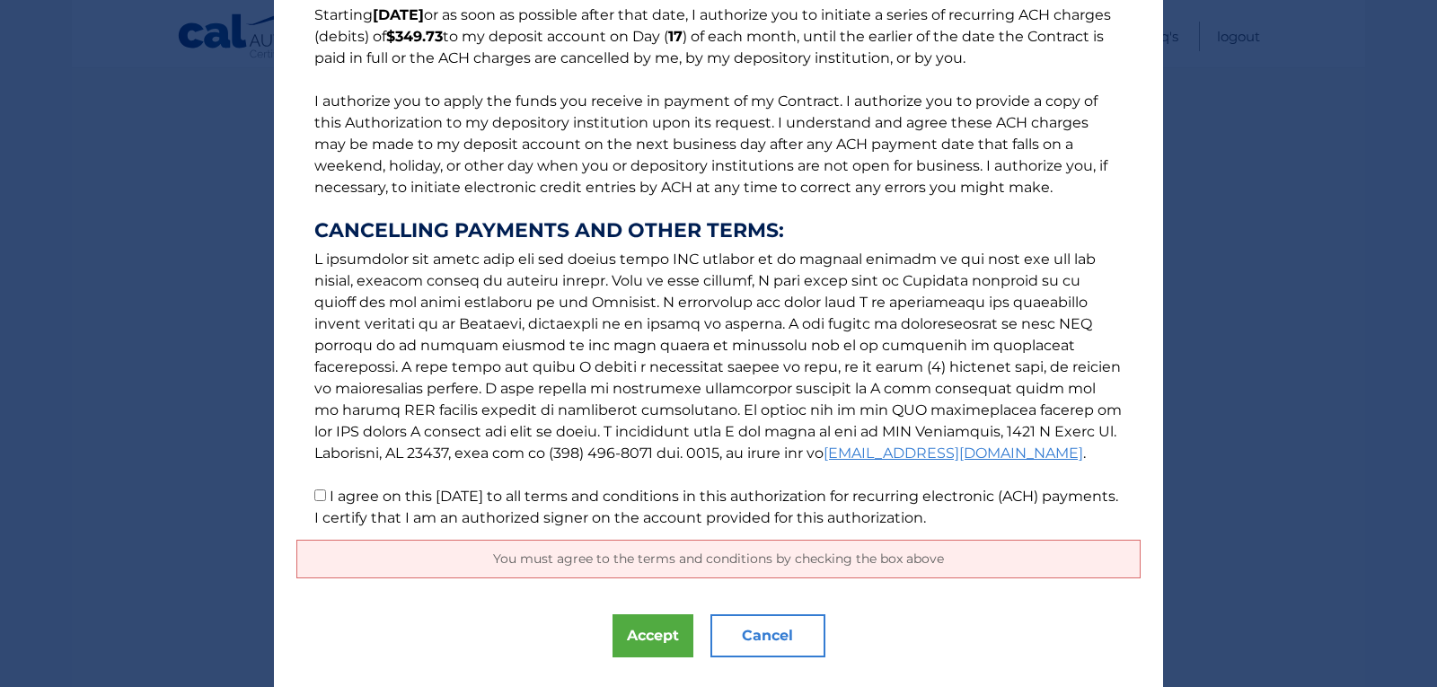
click at [314, 496] on input "I agree on this 09/19/2025 to all terms and conditions in this authorization fo…" at bounding box center [320, 496] width 12 height 12
checkbox input "true"
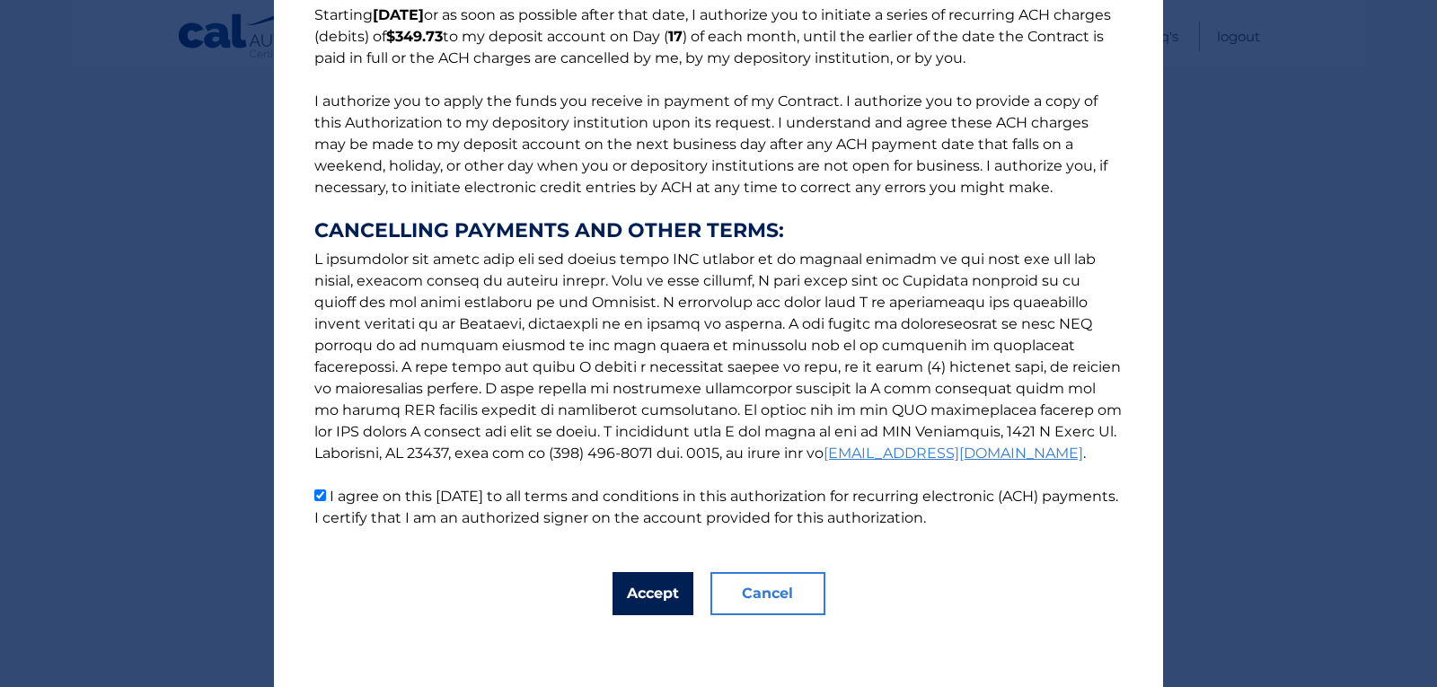
click at [625, 596] on button "Accept" at bounding box center [653, 593] width 81 height 43
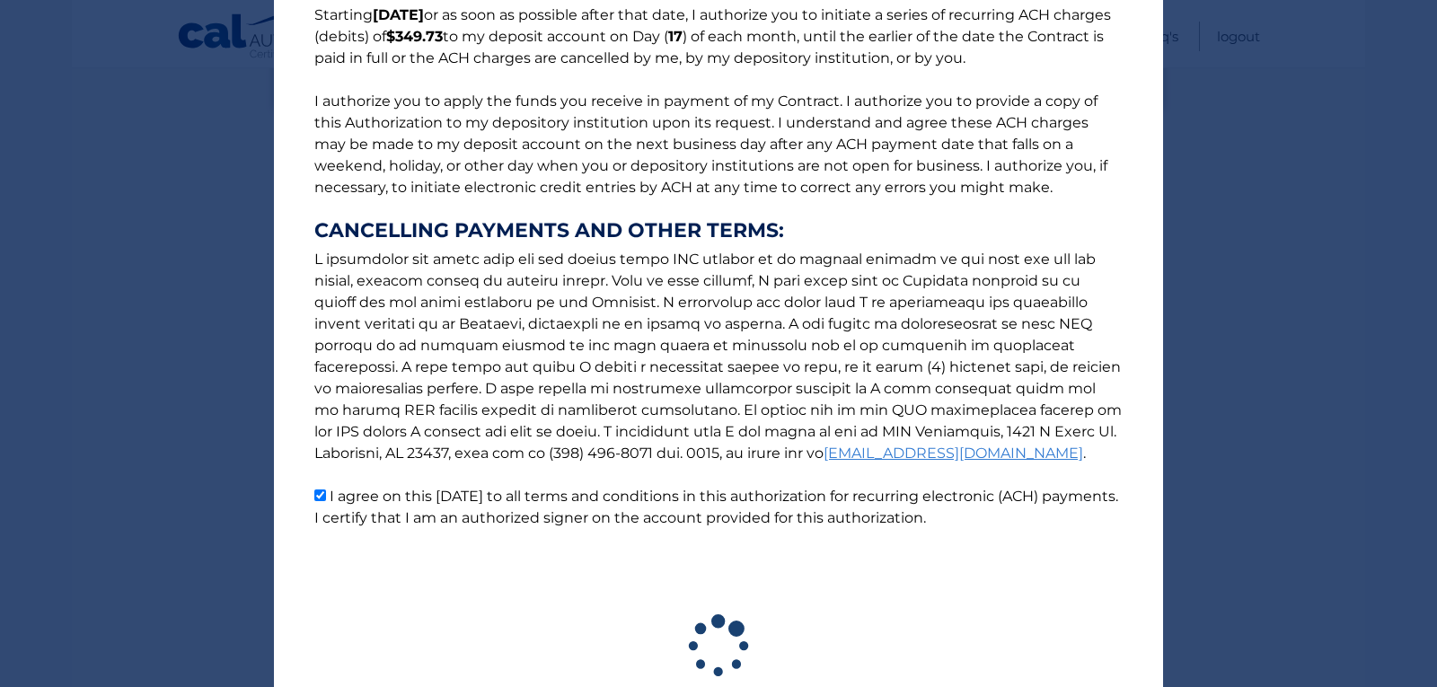
scroll to position [295, 0]
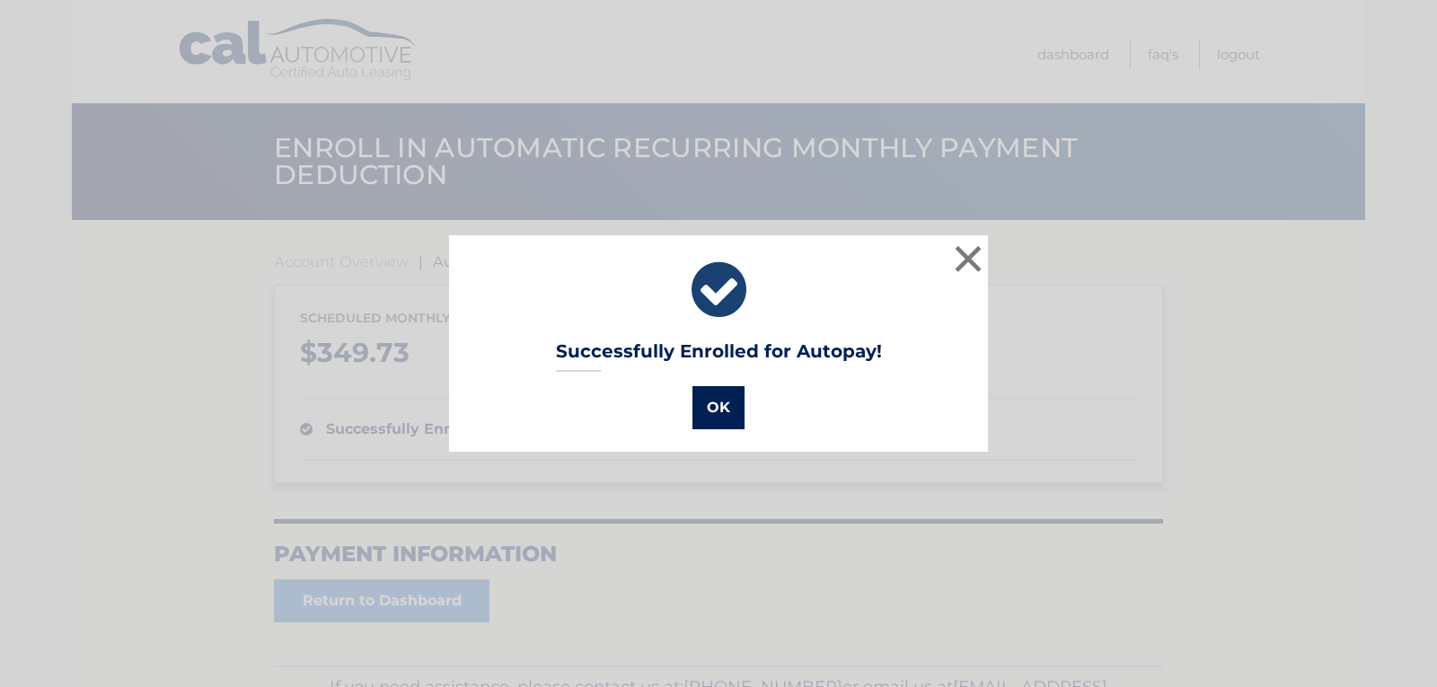
click at [707, 413] on button "OK" at bounding box center [719, 407] width 52 height 43
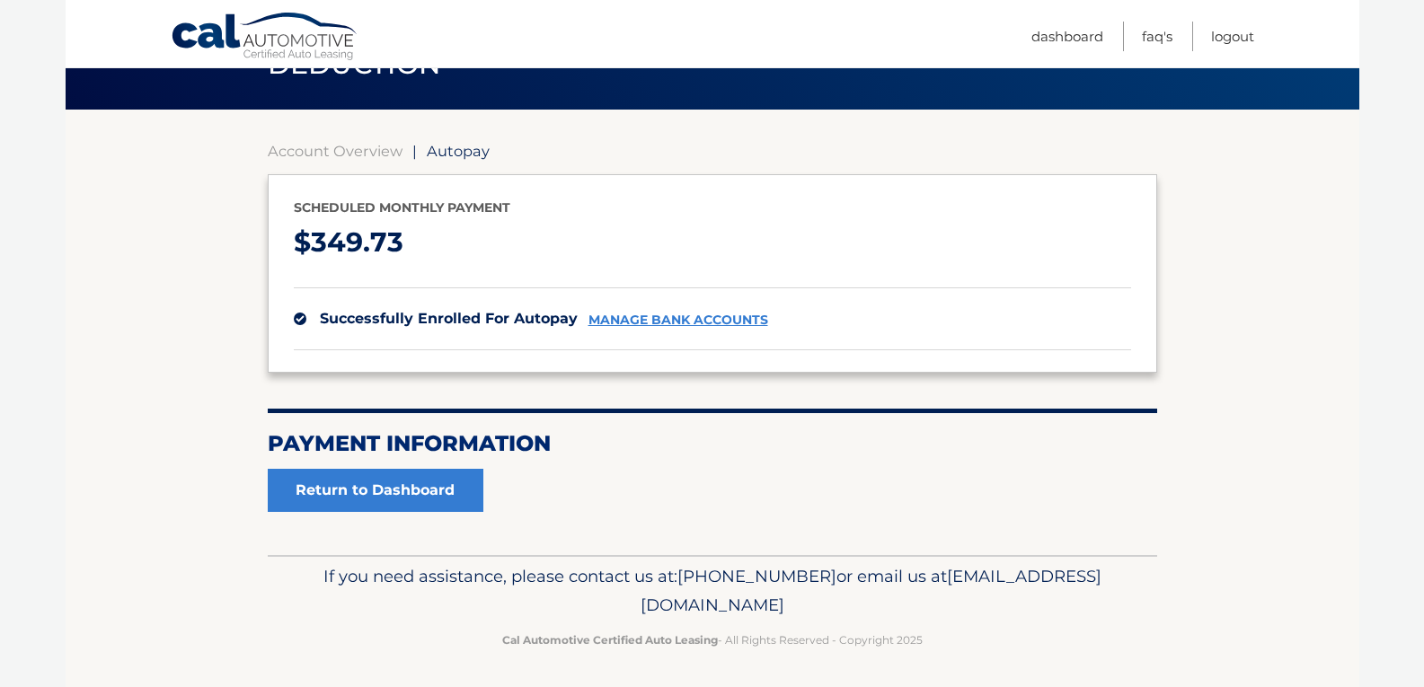
scroll to position [114, 0]
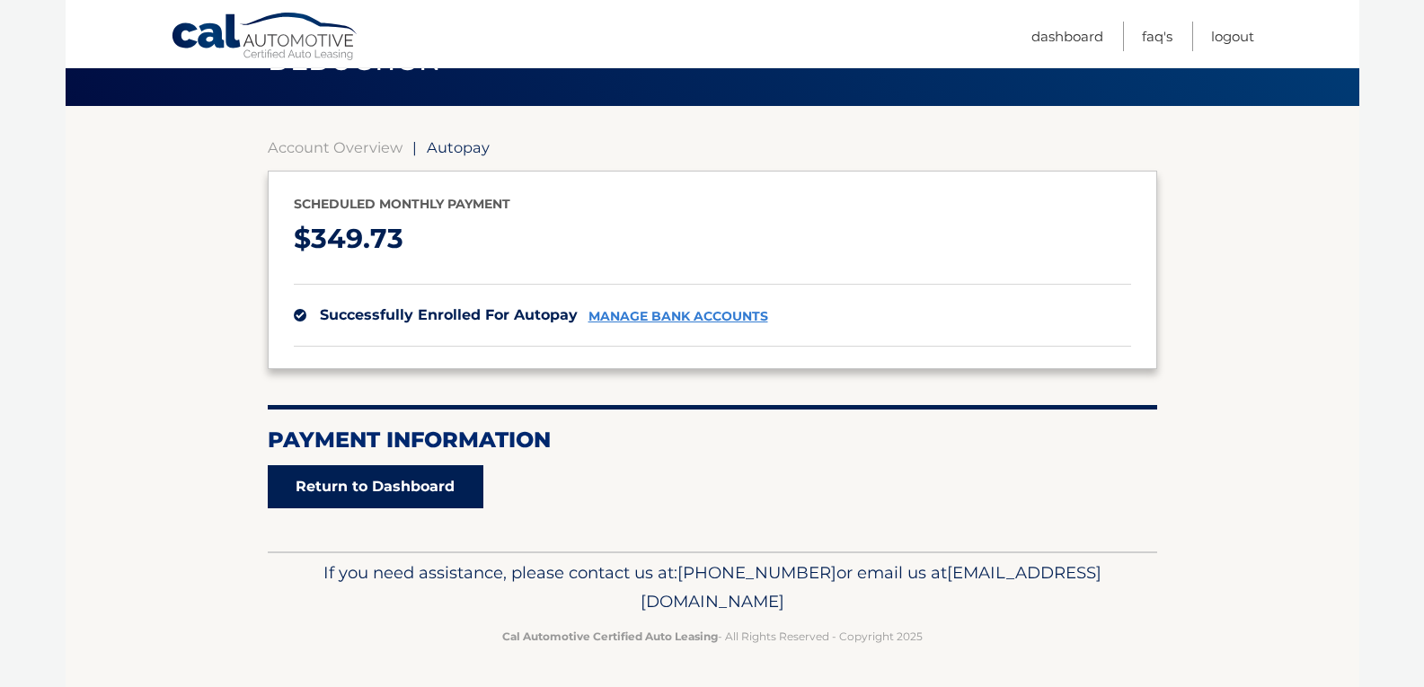
click at [351, 487] on link "Return to Dashboard" at bounding box center [376, 486] width 216 height 43
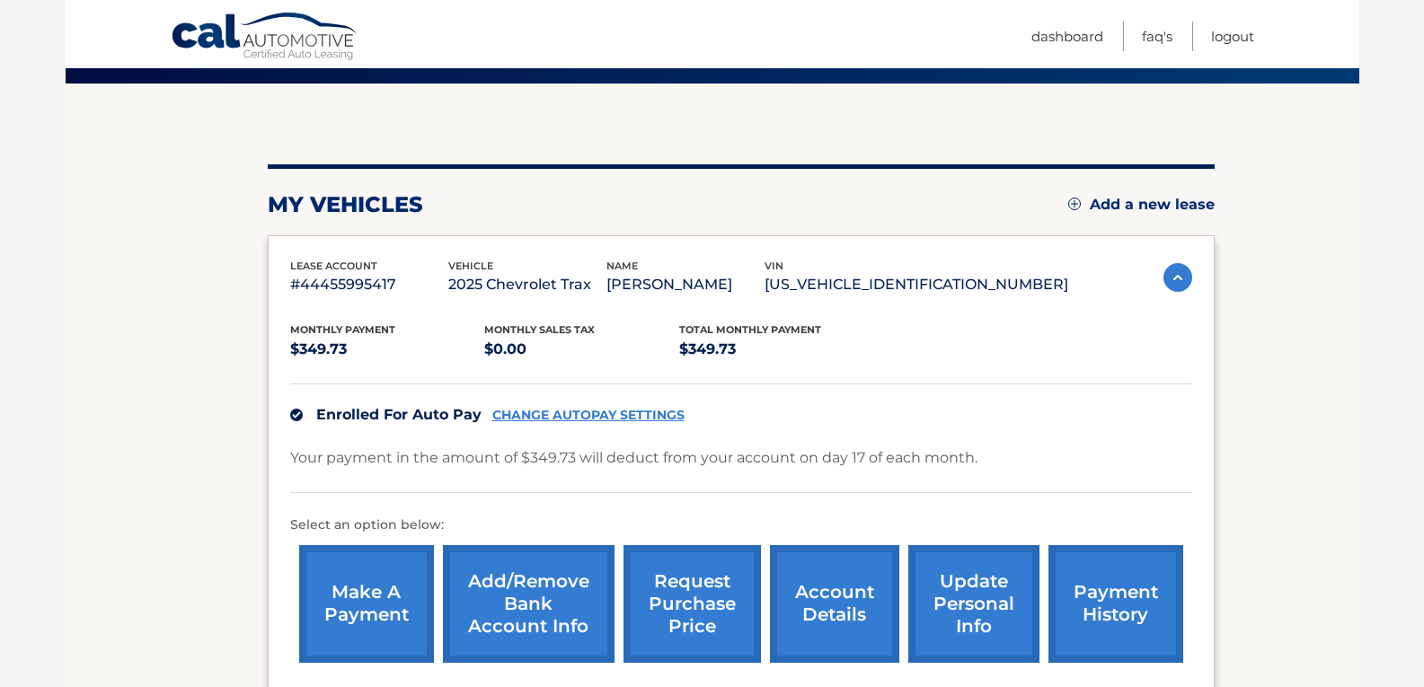
scroll to position [180, 0]
